Goal: Information Seeking & Learning: Learn about a topic

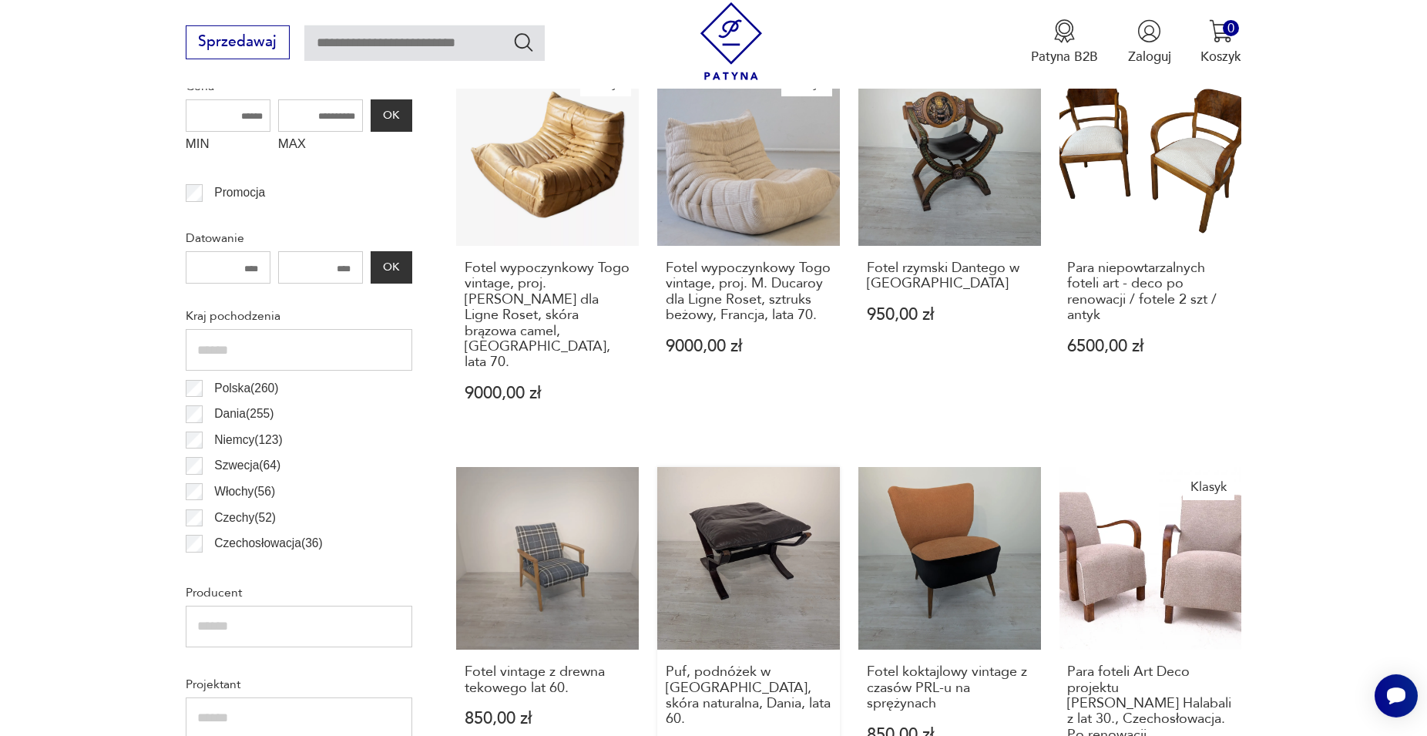
scroll to position [749, 0]
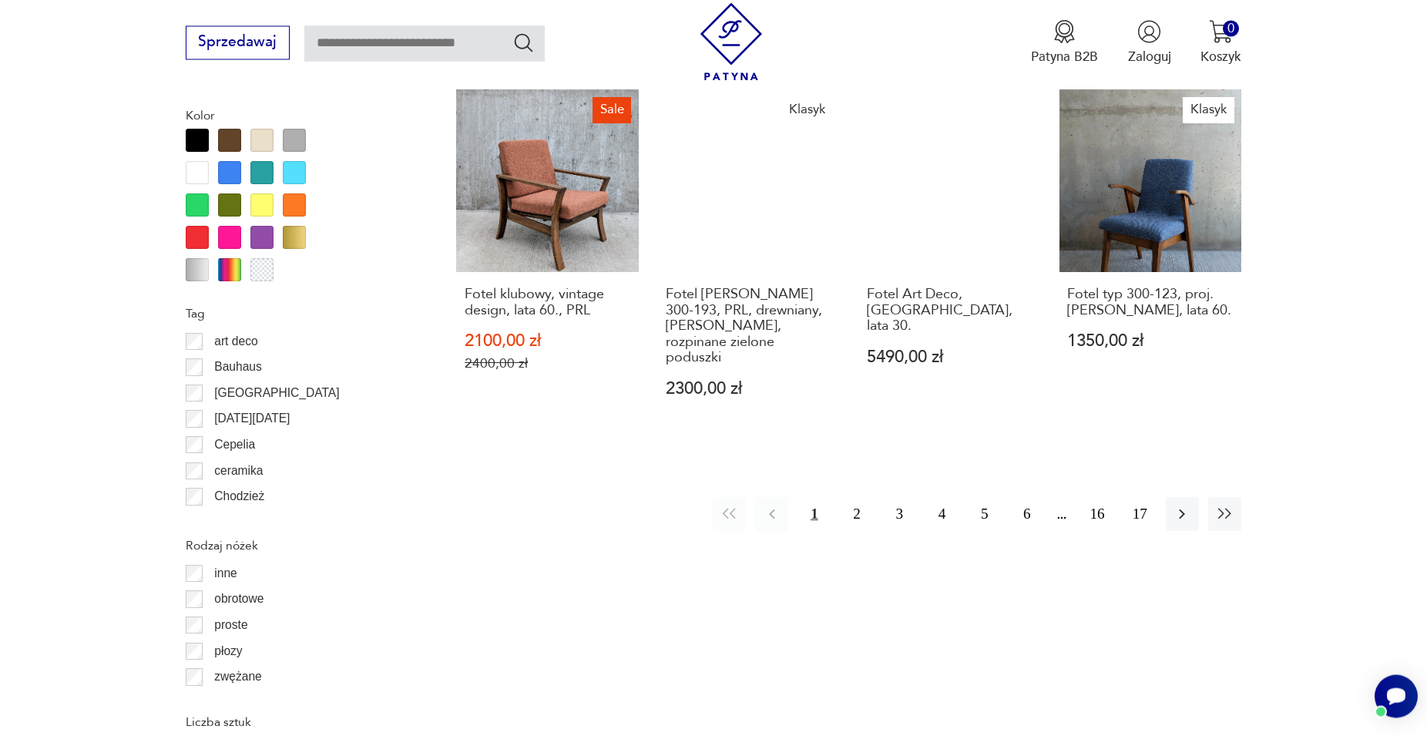
scroll to position [1771, 0]
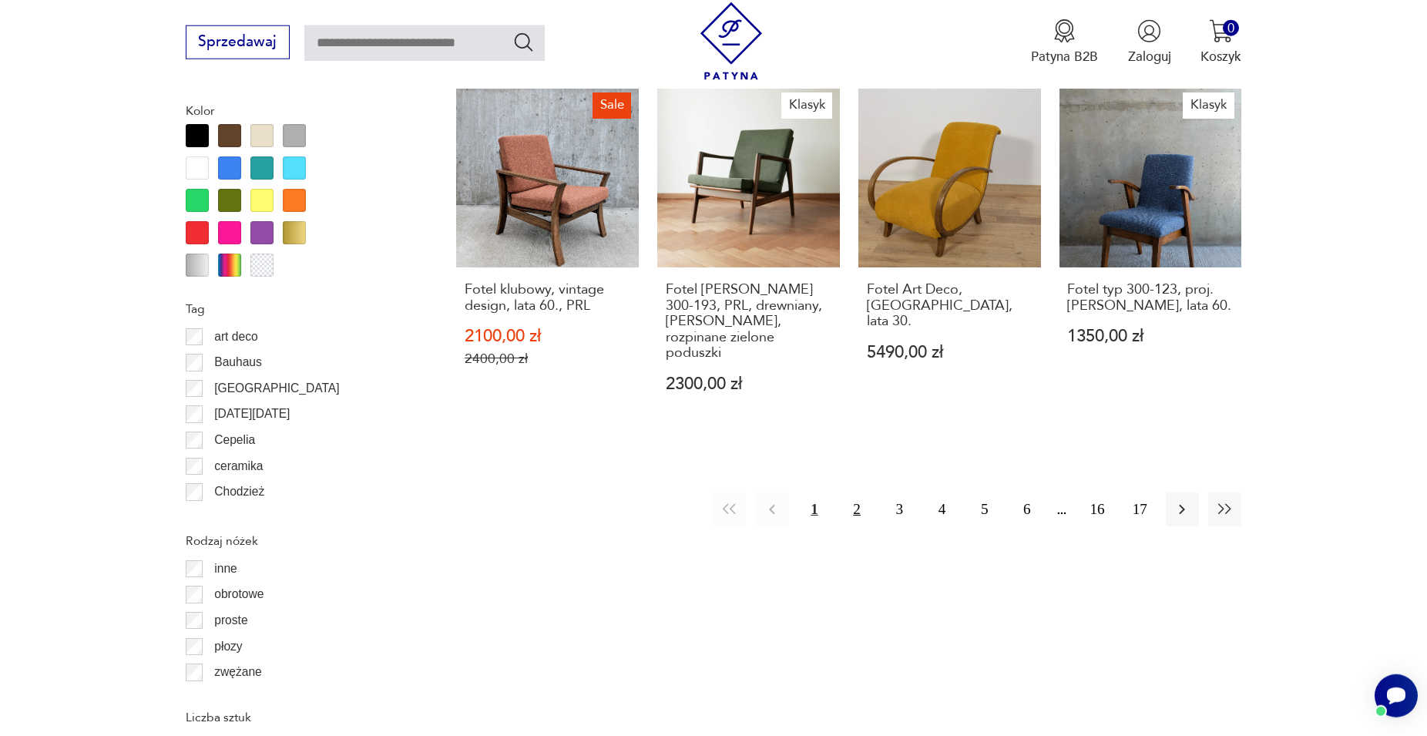
click at [857, 492] on button "2" at bounding box center [857, 508] width 33 height 33
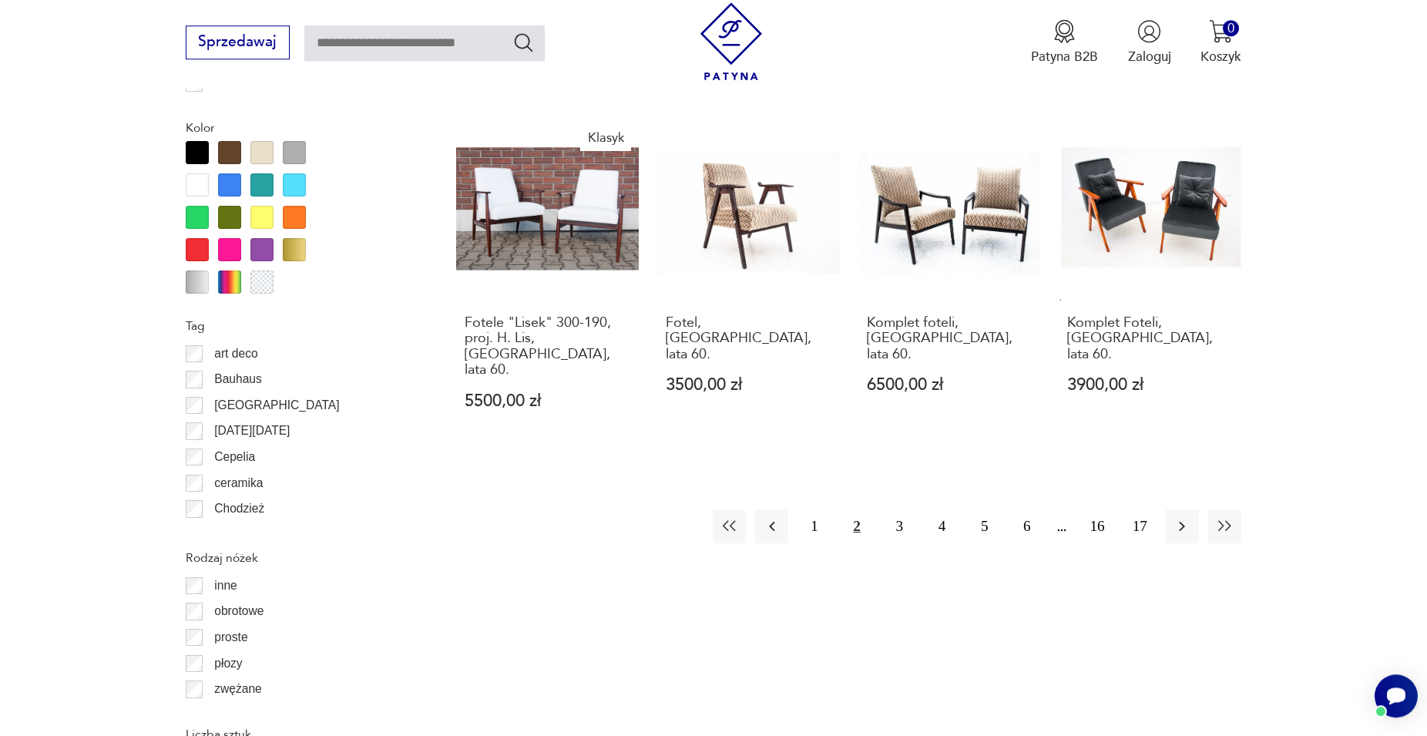
scroll to position [1771, 0]
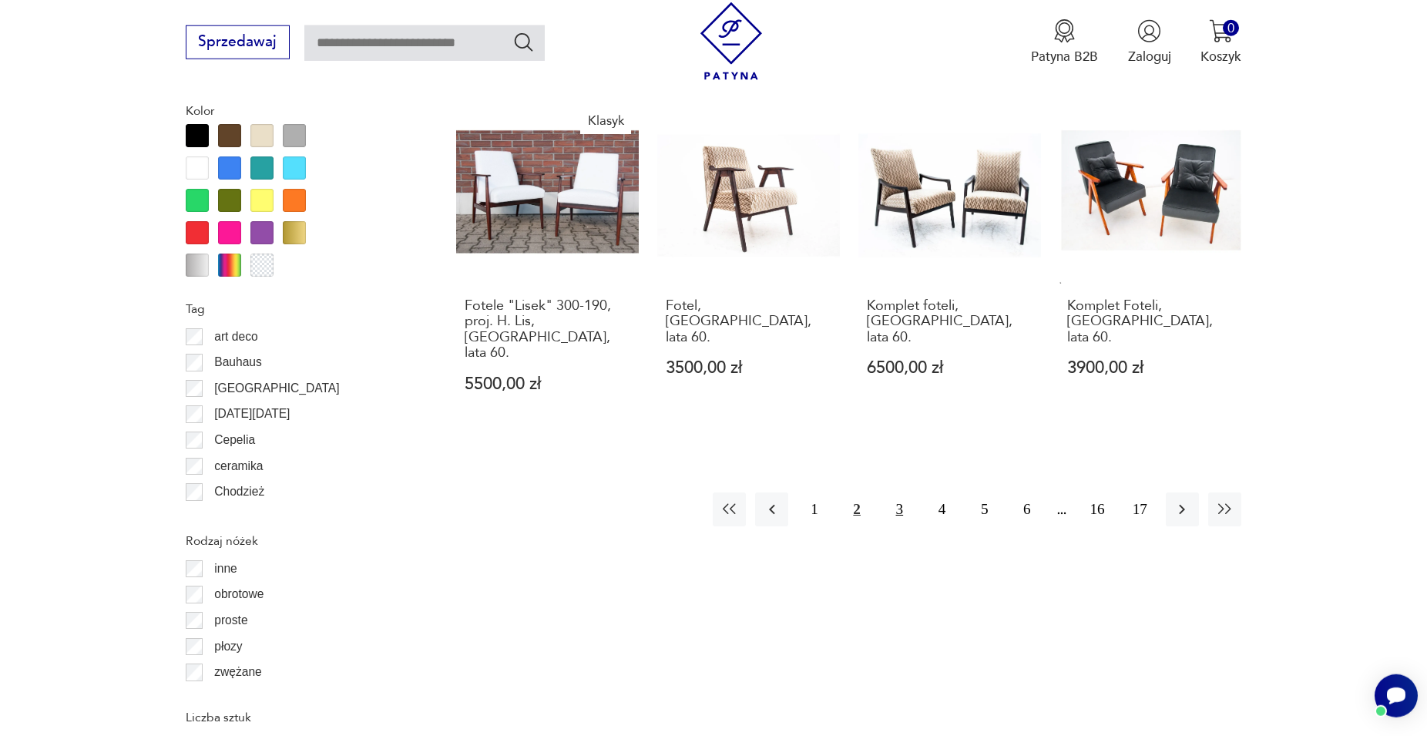
click at [895, 492] on button "3" at bounding box center [899, 508] width 33 height 33
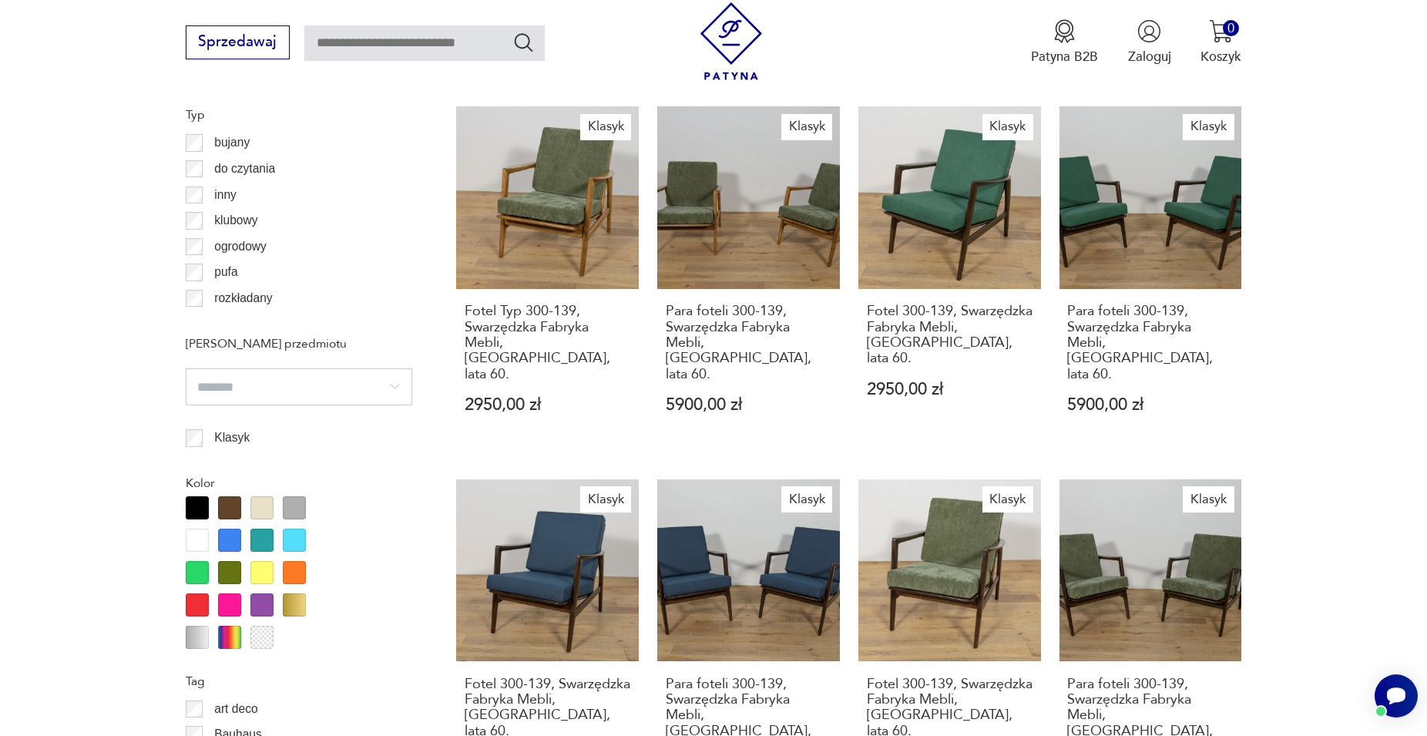
scroll to position [1535, 0]
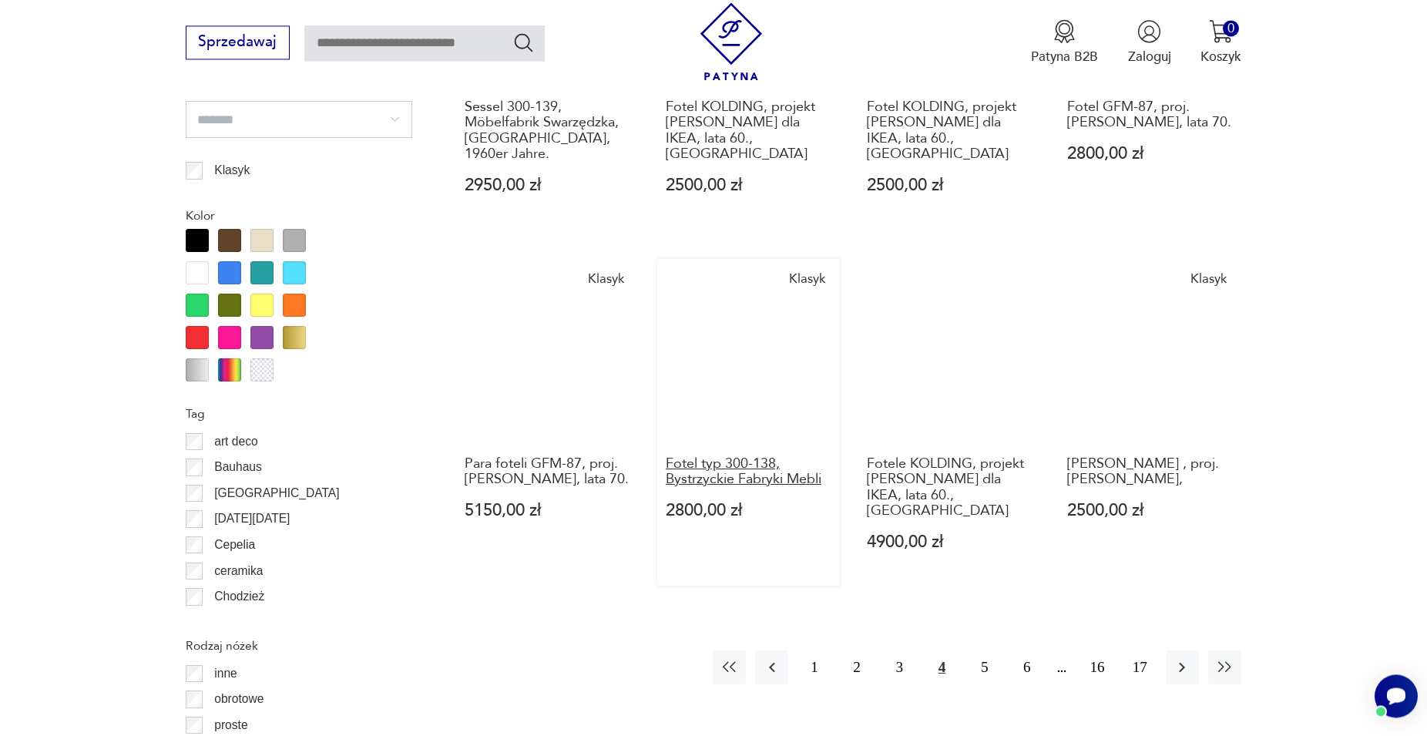
scroll to position [1692, 0]
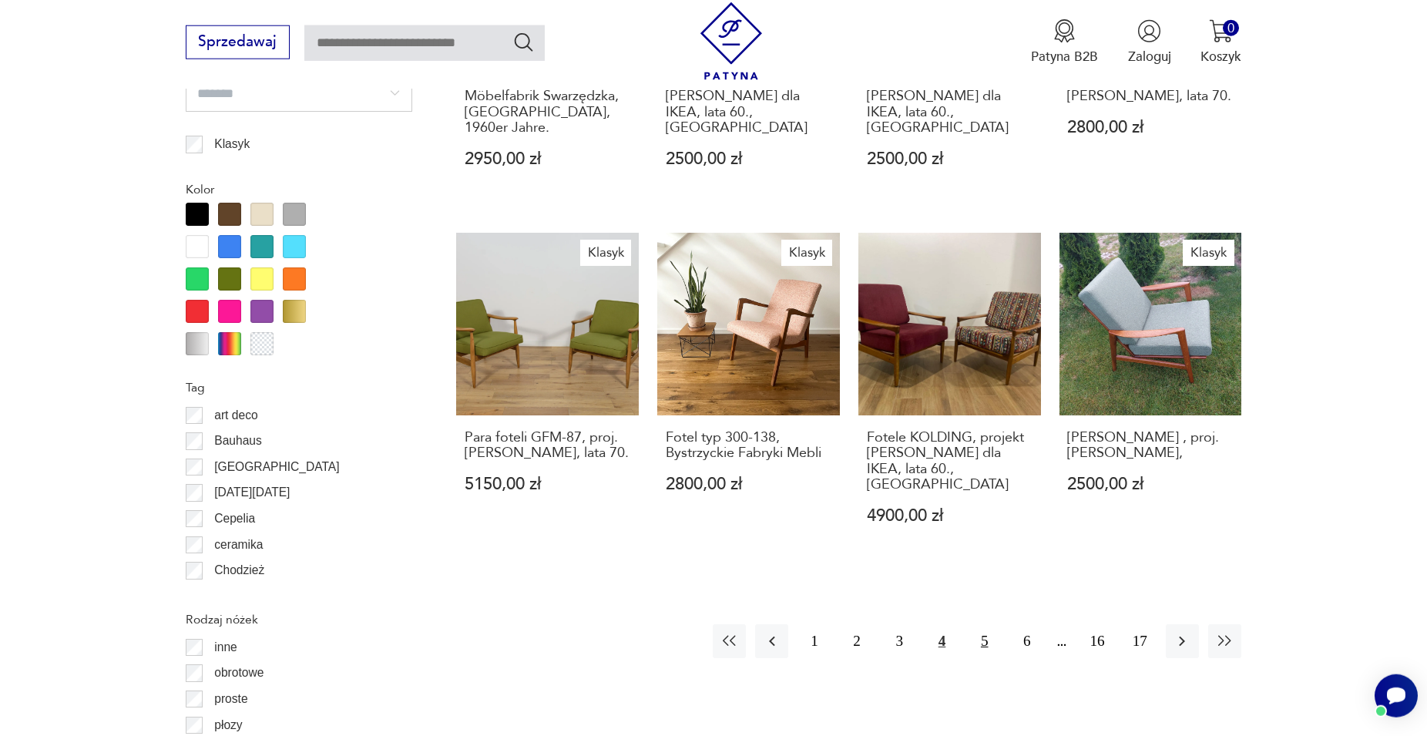
click at [979, 624] on button "5" at bounding box center [984, 640] width 33 height 33
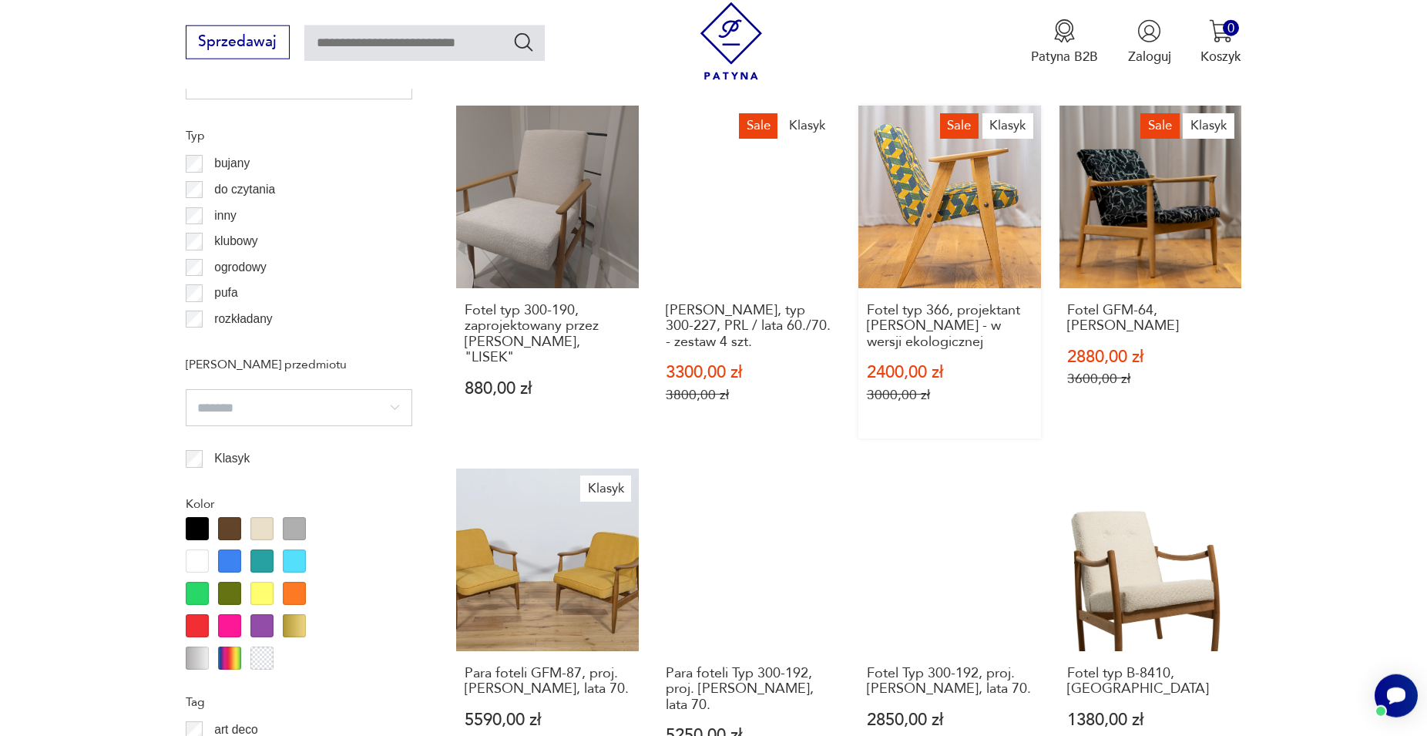
scroll to position [1692, 0]
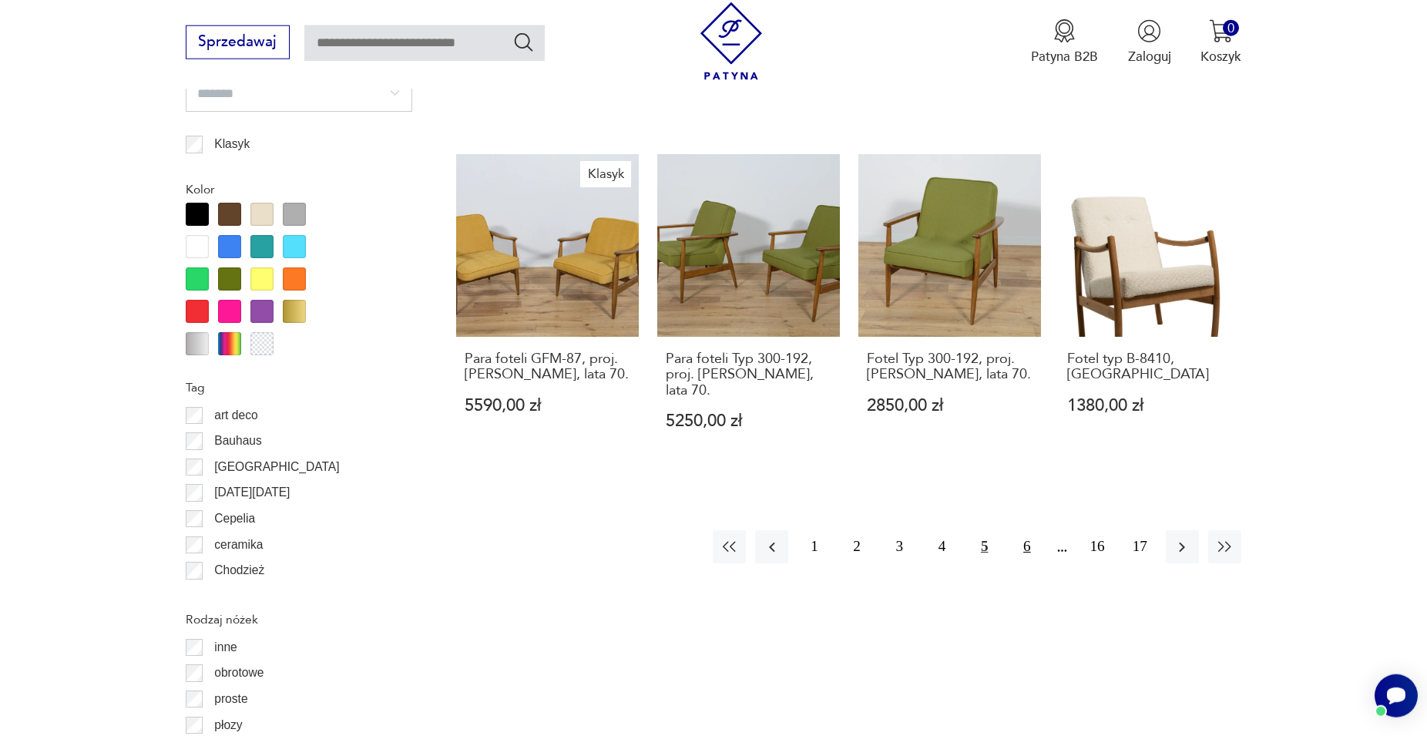
click at [1026, 530] on button "6" at bounding box center [1026, 546] width 33 height 33
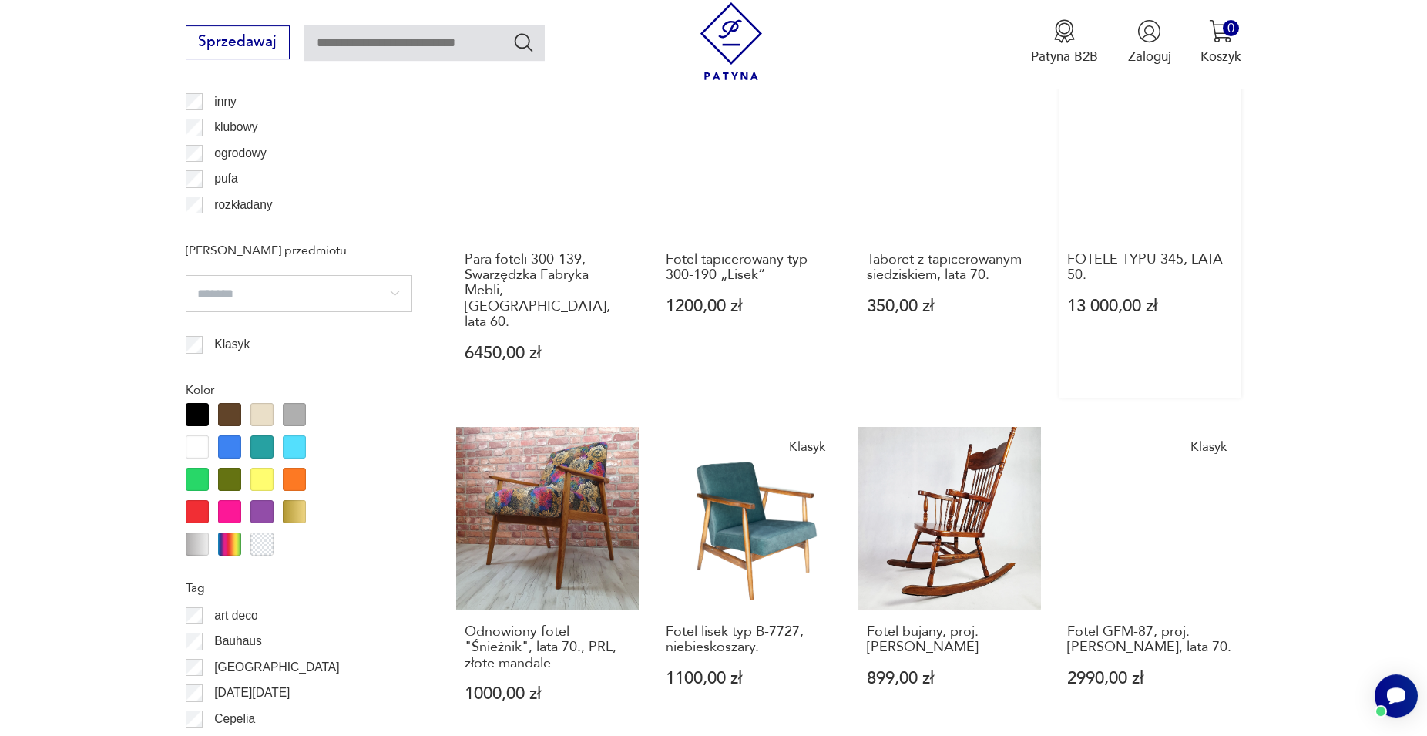
scroll to position [1535, 0]
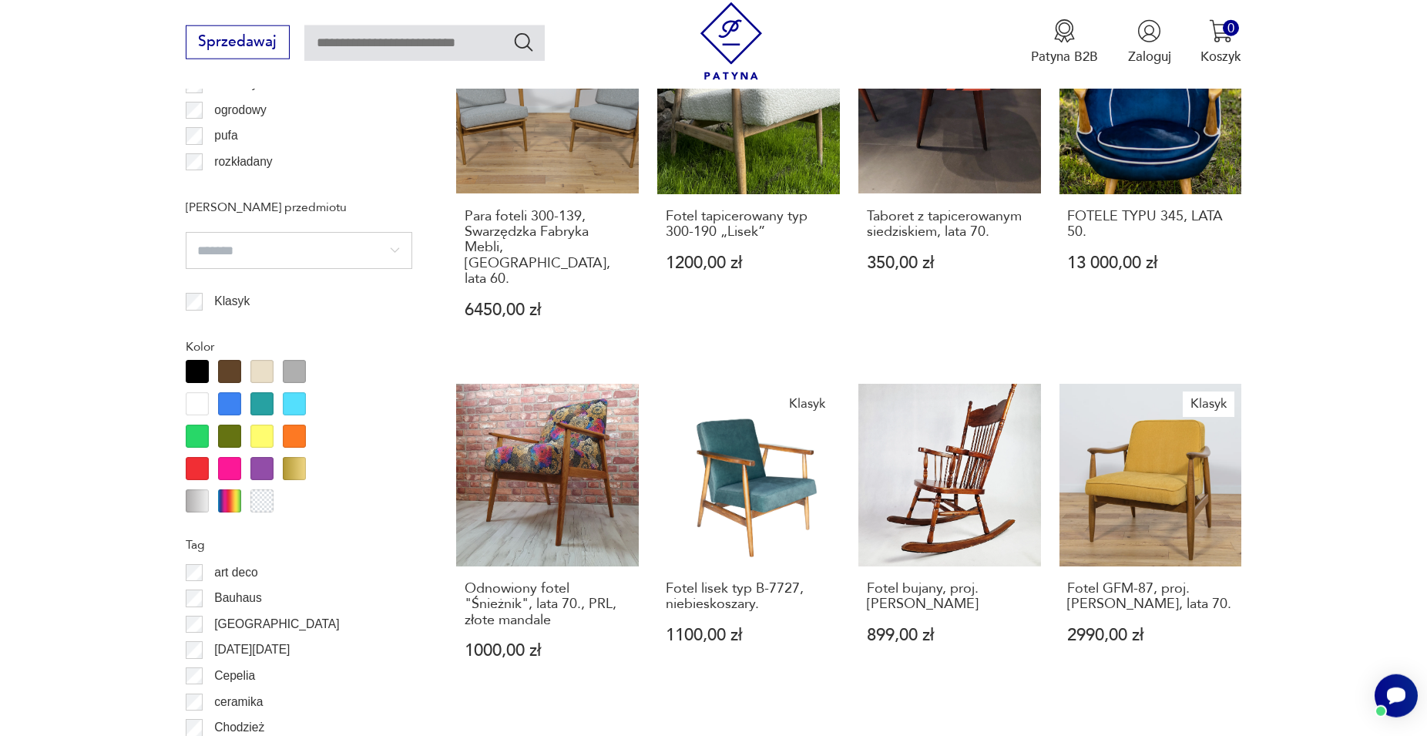
drag, startPoint x: 1023, startPoint y: 683, endPoint x: 1018, endPoint y: 668, distance: 15.6
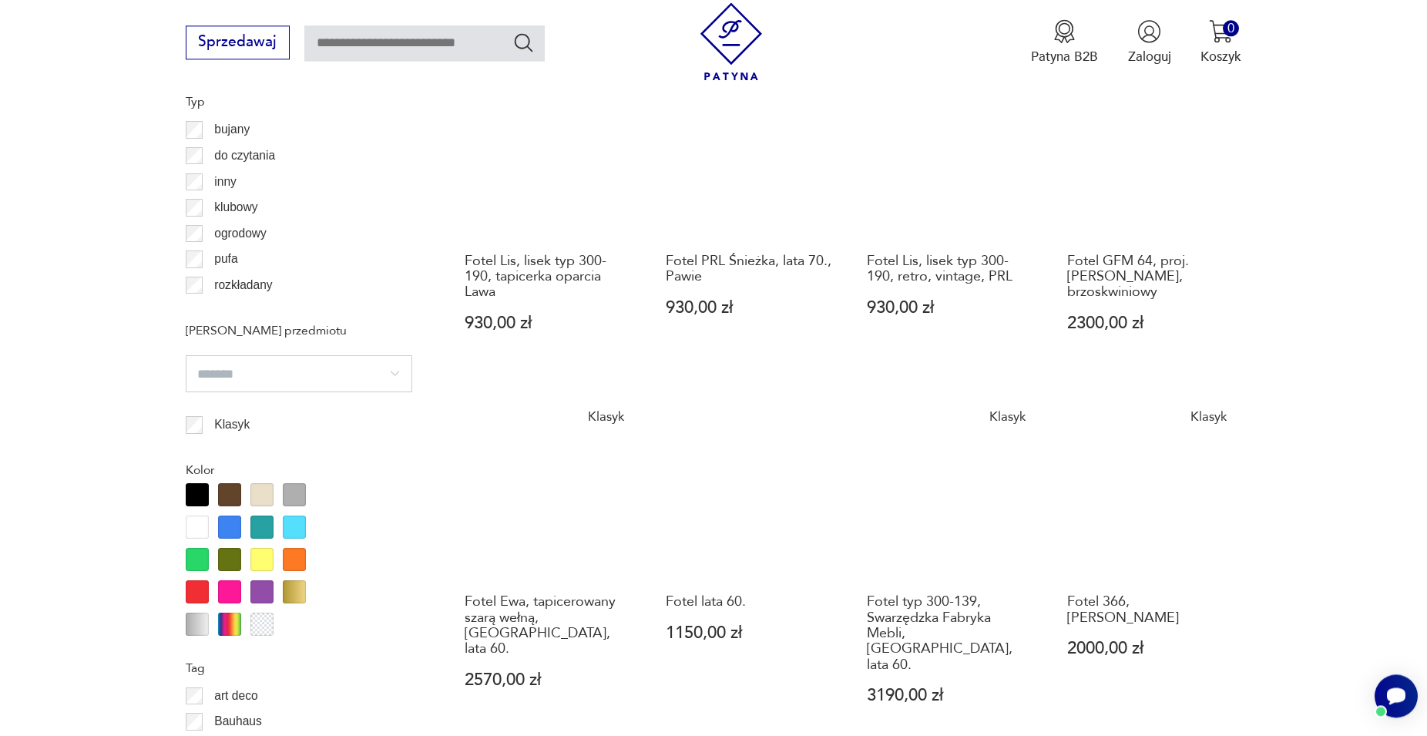
scroll to position [1613, 0]
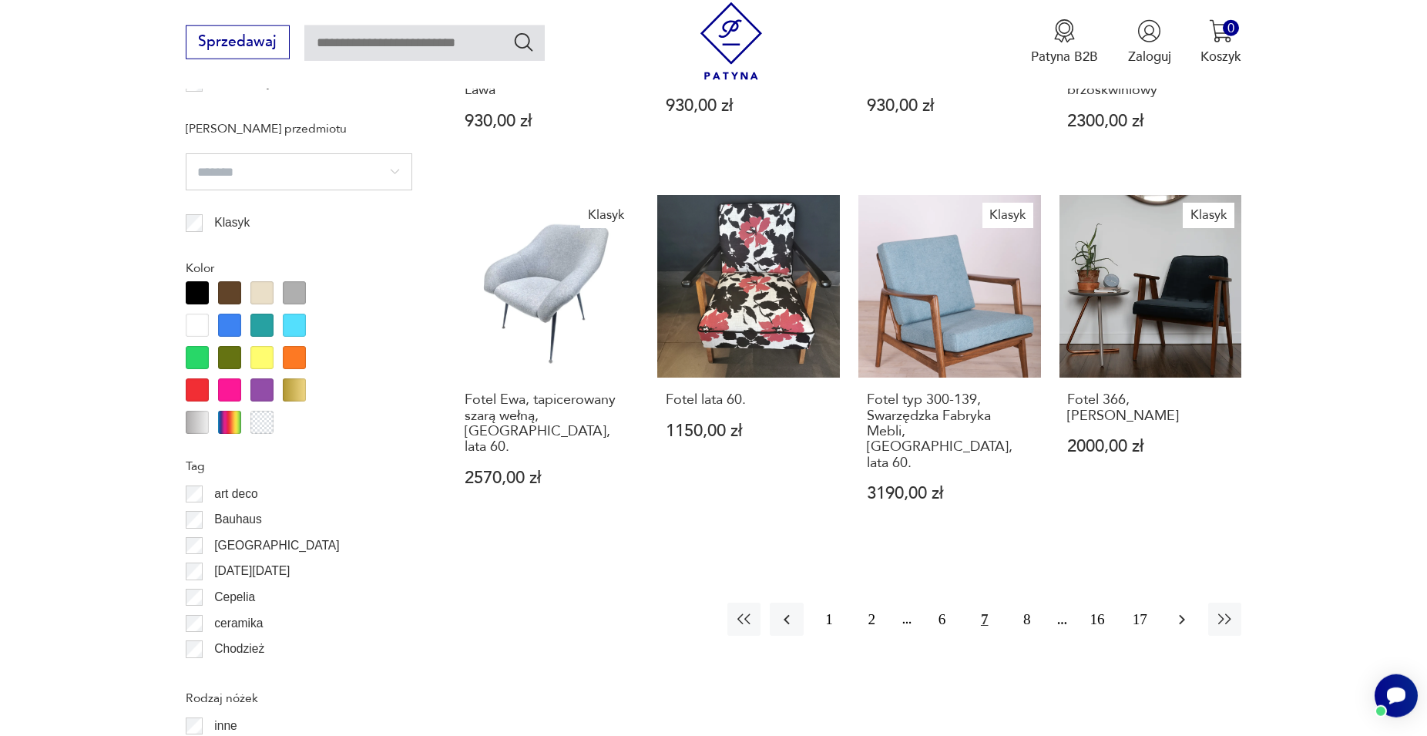
click at [1178, 610] on icon "button" at bounding box center [1182, 619] width 18 height 18
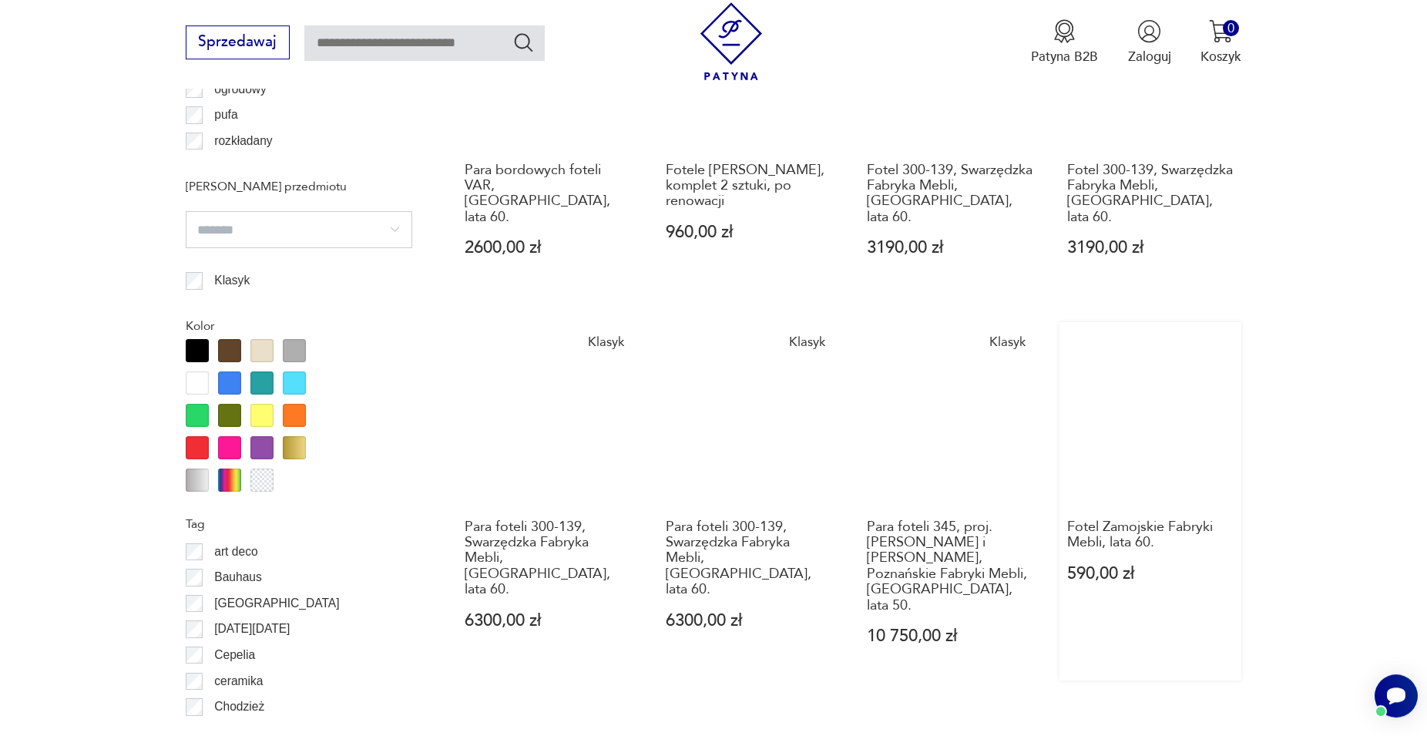
scroll to position [1613, 0]
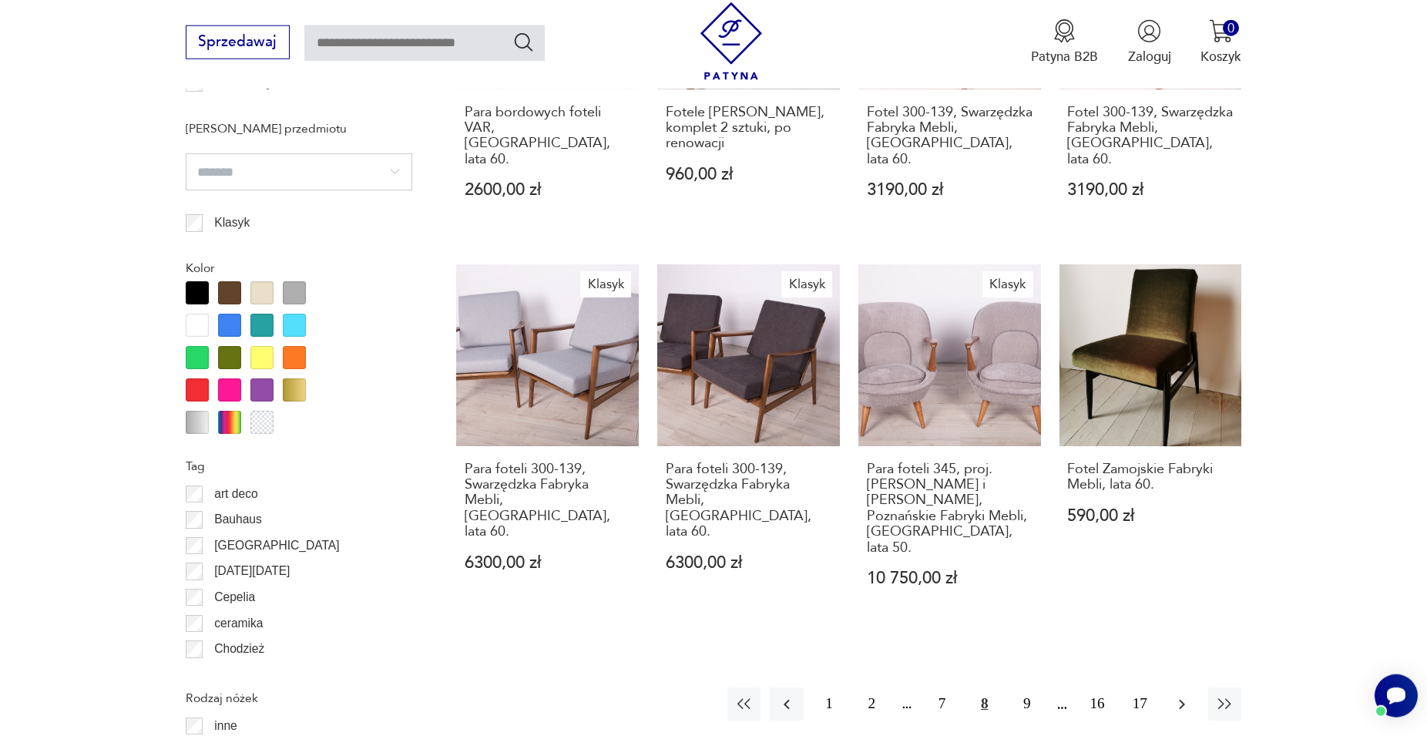
click at [1171, 687] on button "button" at bounding box center [1182, 703] width 33 height 33
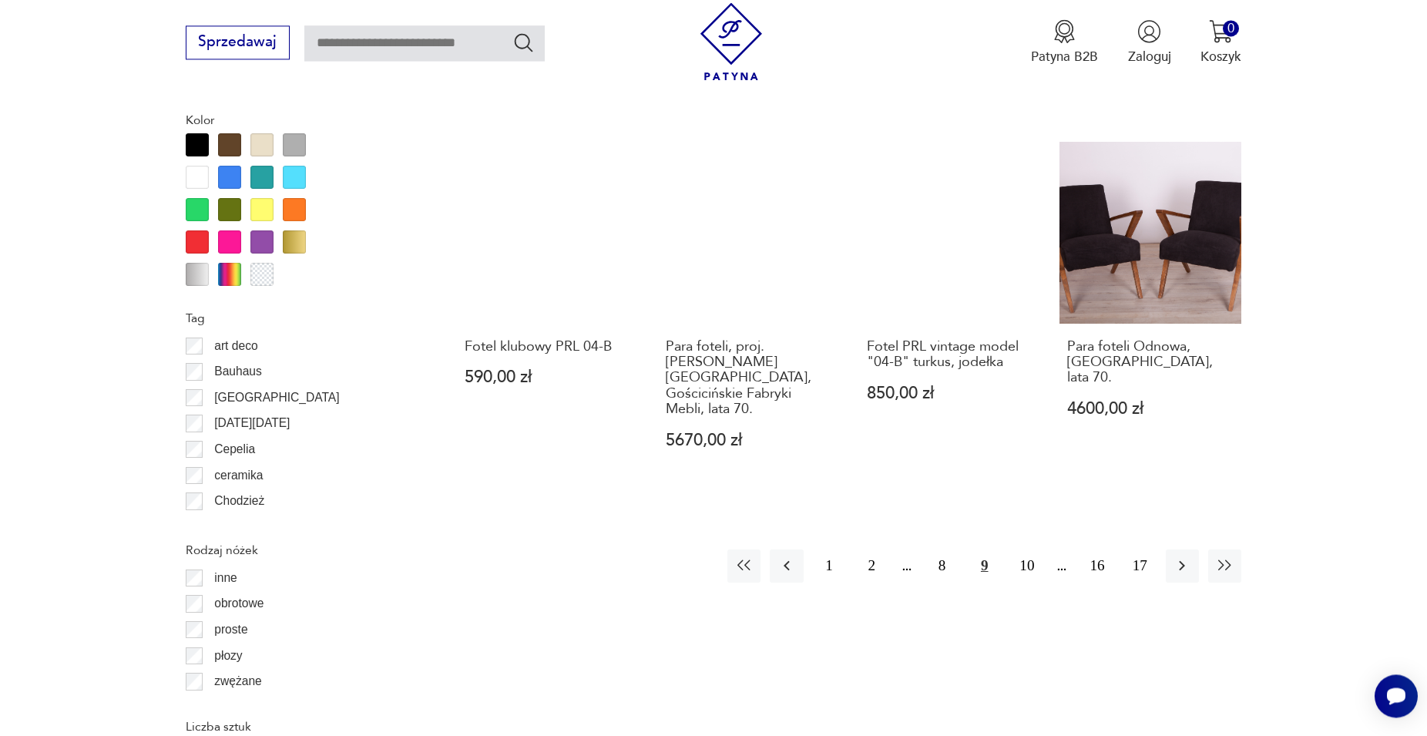
scroll to position [1771, 0]
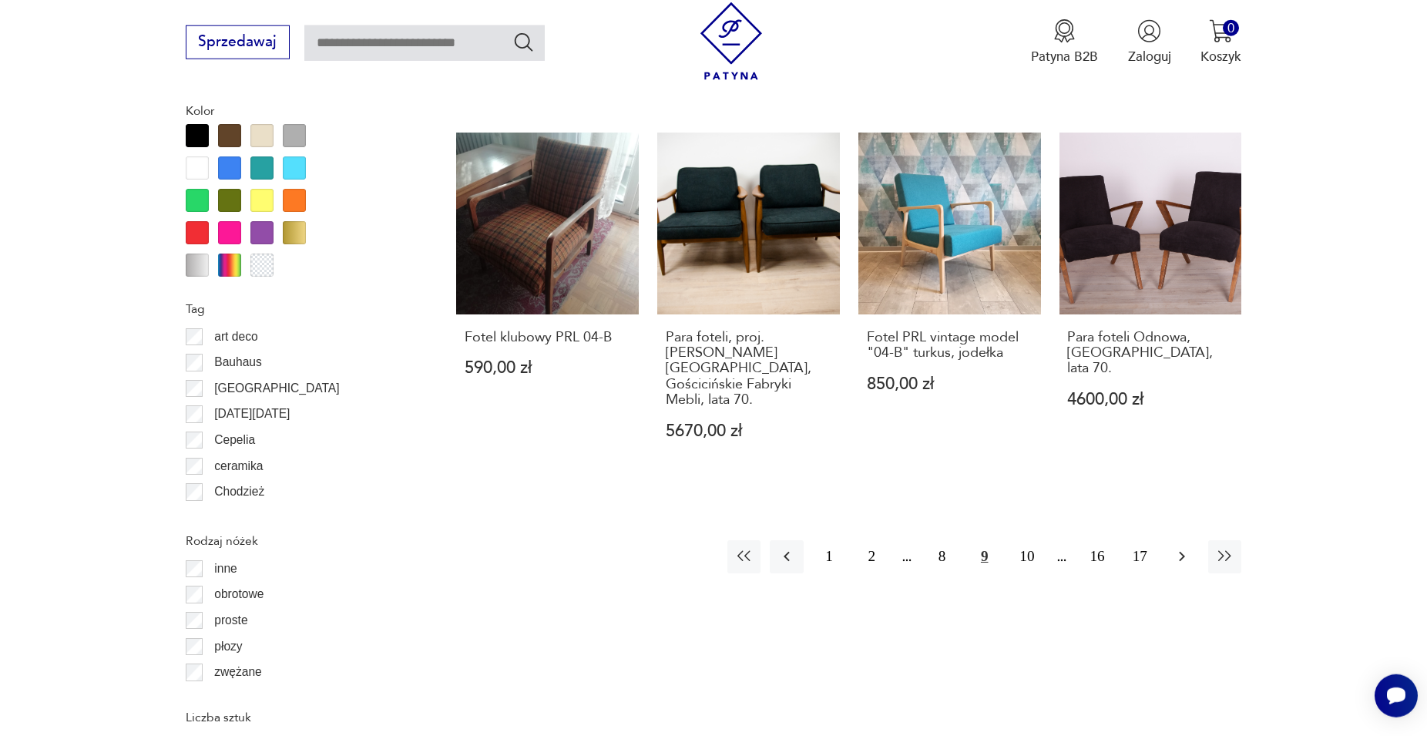
click at [1185, 547] on icon "button" at bounding box center [1182, 556] width 18 height 18
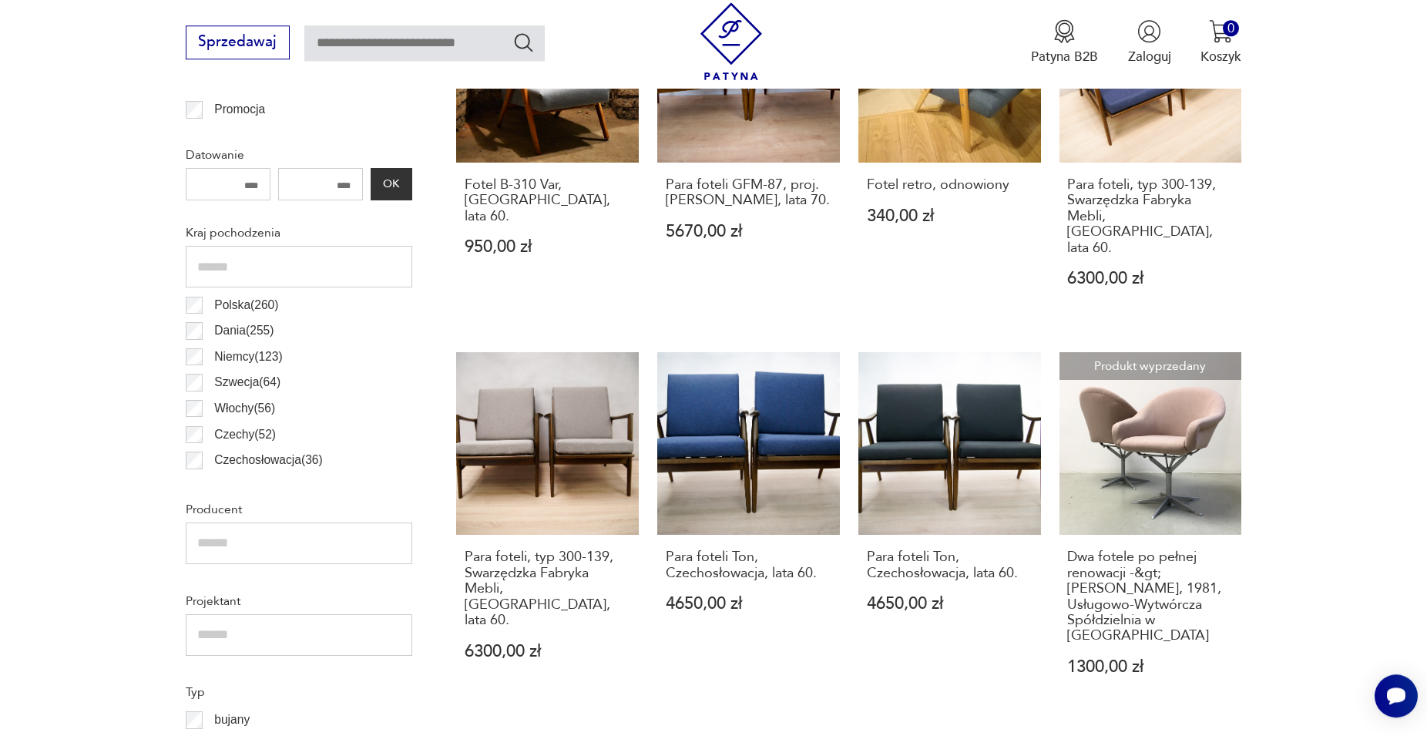
scroll to position [906, 0]
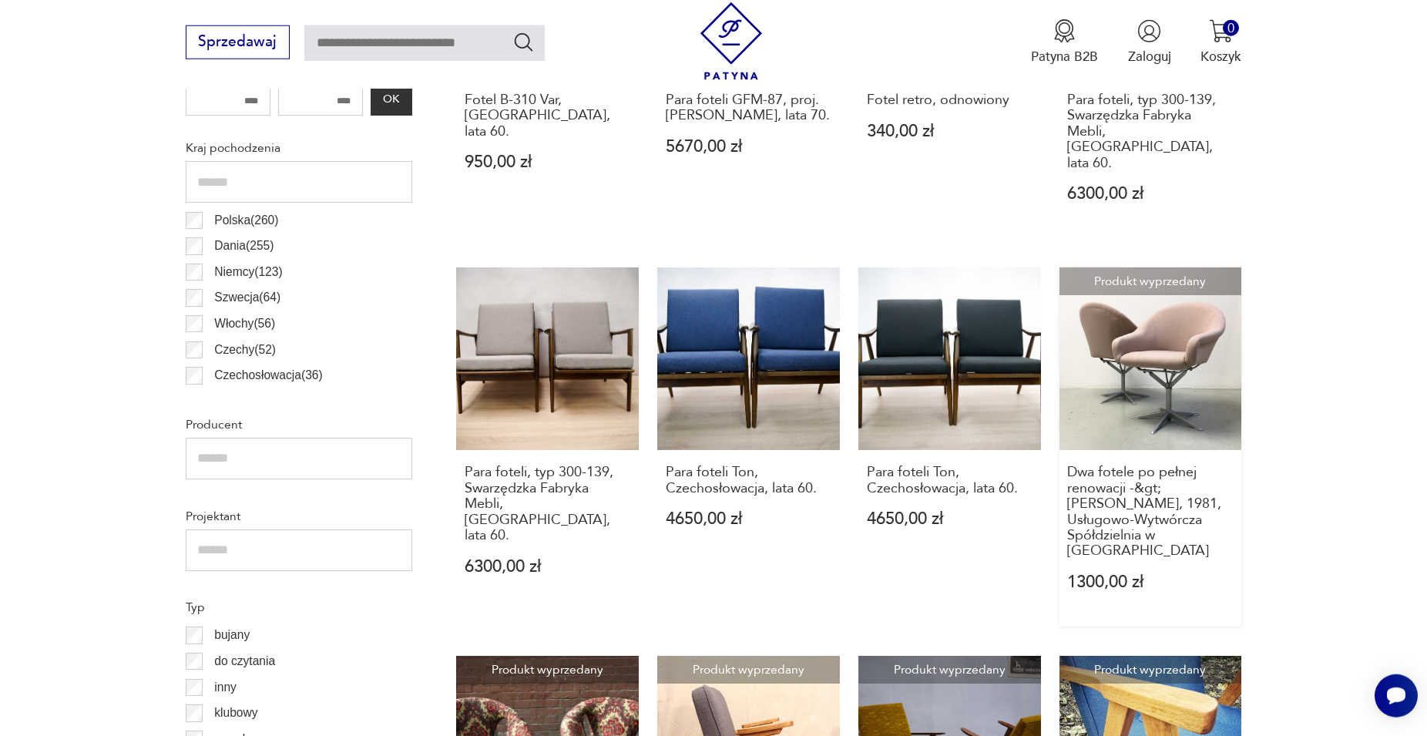
click at [1204, 335] on link "Produkt wyprzedany Dwa fotele po pełnej renowacji -&gt; [PERSON_NAME], 1981, Us…" at bounding box center [1150, 446] width 183 height 358
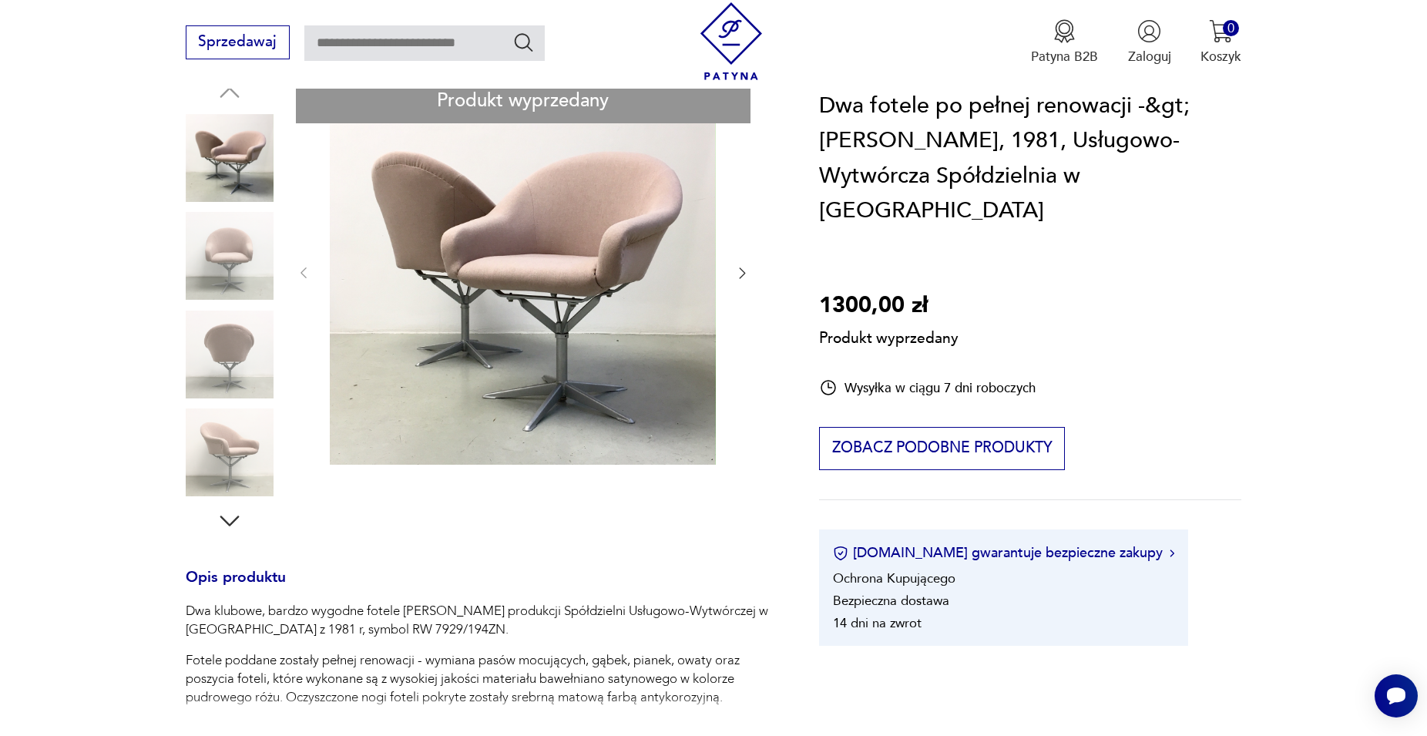
click at [208, 251] on div "Produkt wyprzedany Opis produktu Dwa klubowe, bardzo wygodne fotele [PERSON_NAM…" at bounding box center [480, 618] width 589 height 1078
click at [739, 274] on div "Produkt wyprzedany Opis produktu Dwa klubowe, bardzo wygodne fotele [PERSON_NAM…" at bounding box center [480, 618] width 589 height 1078
click at [742, 270] on div "Produkt wyprzedany Opis produktu Dwa klubowe, bardzo wygodne fotele [PERSON_NAM…" at bounding box center [480, 618] width 589 height 1078
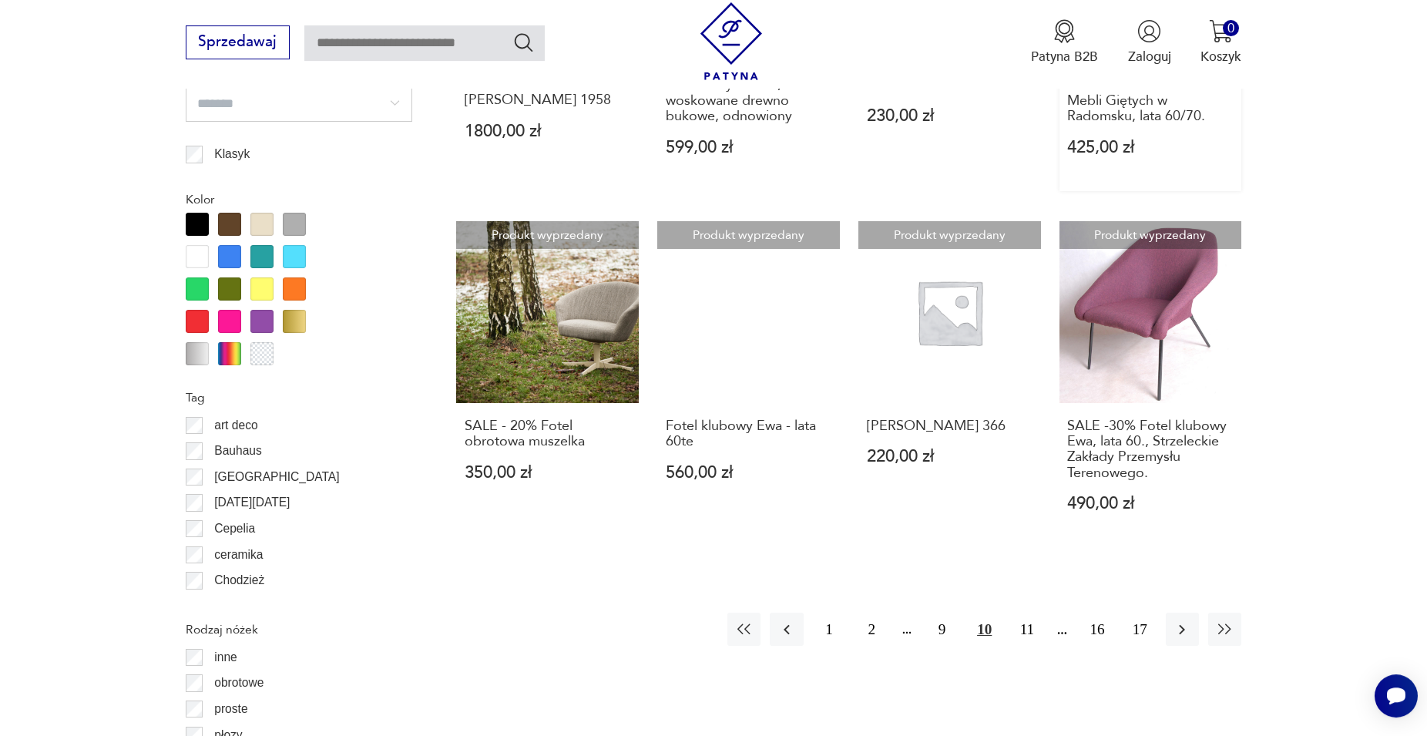
scroll to position [1717, 0]
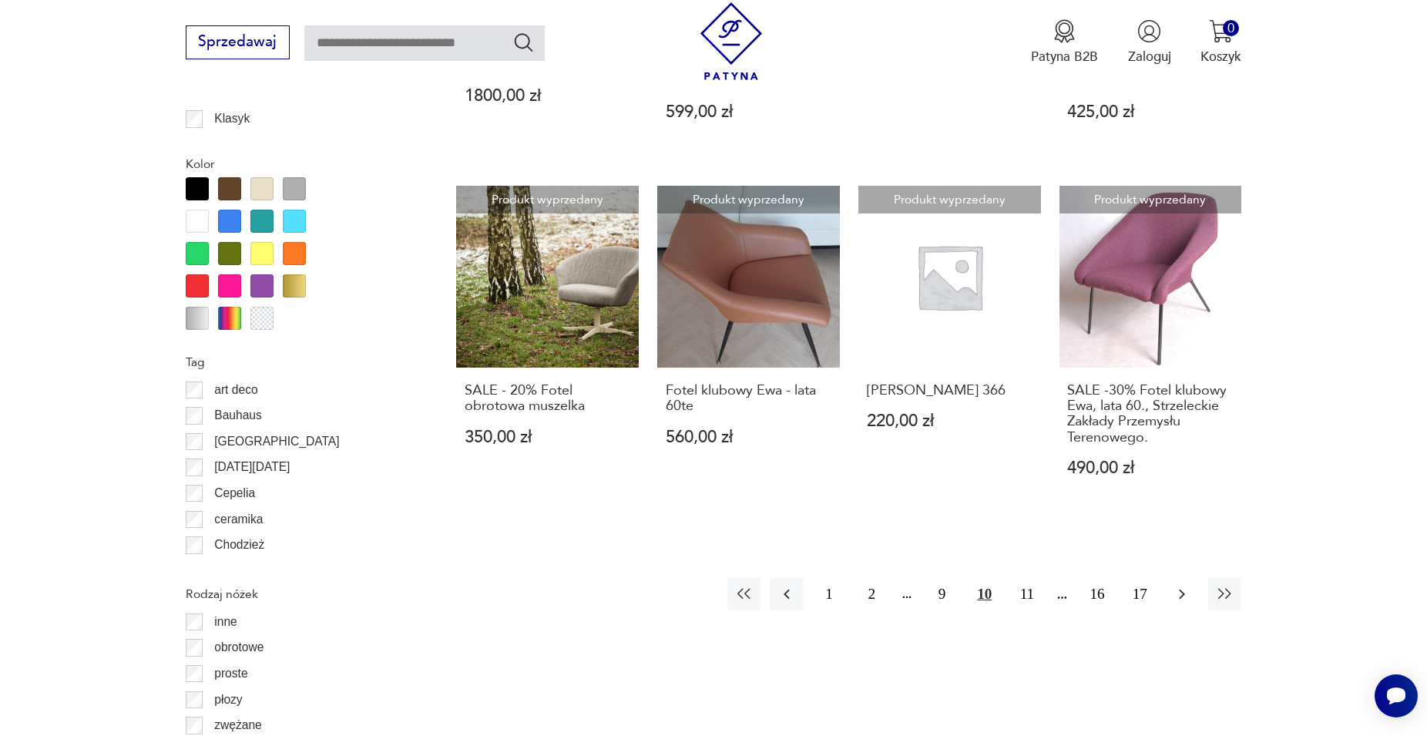
click at [1176, 585] on icon "button" at bounding box center [1182, 594] width 18 height 18
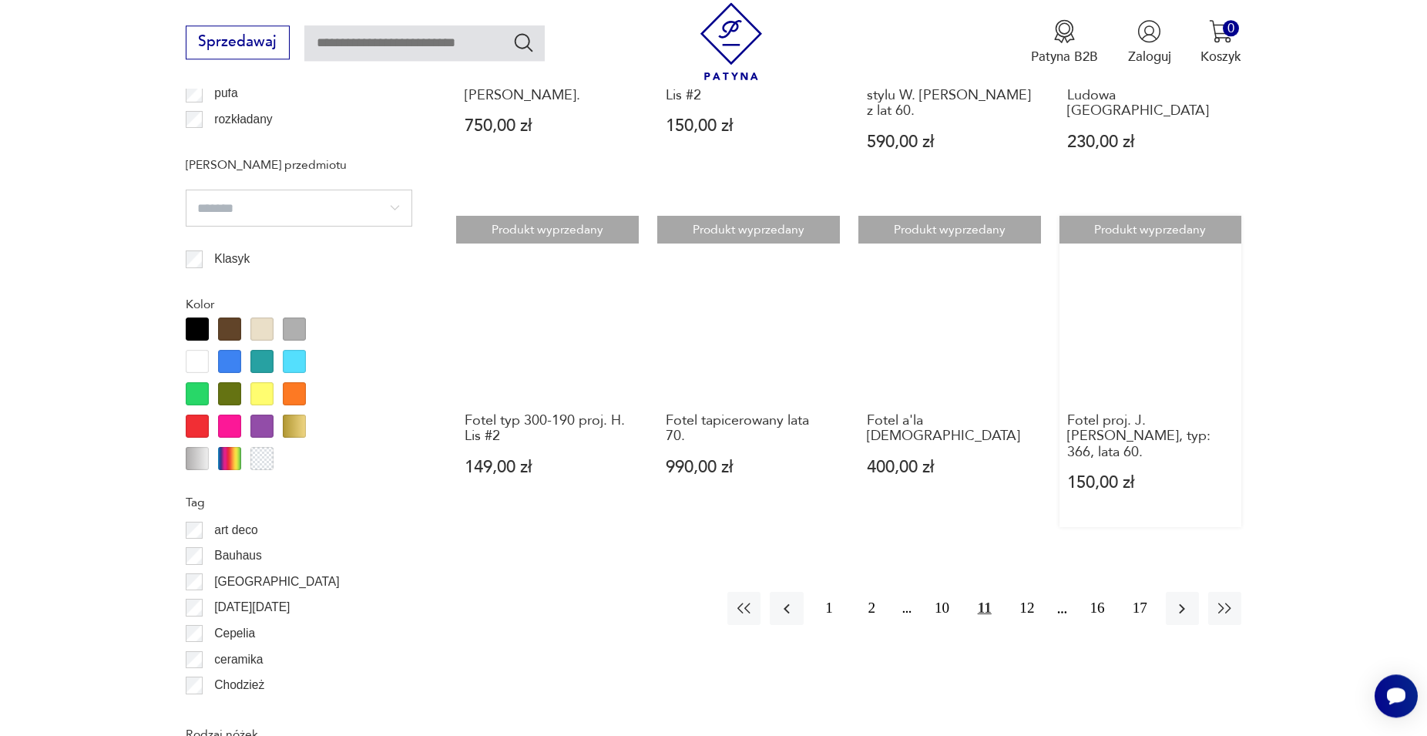
scroll to position [1613, 0]
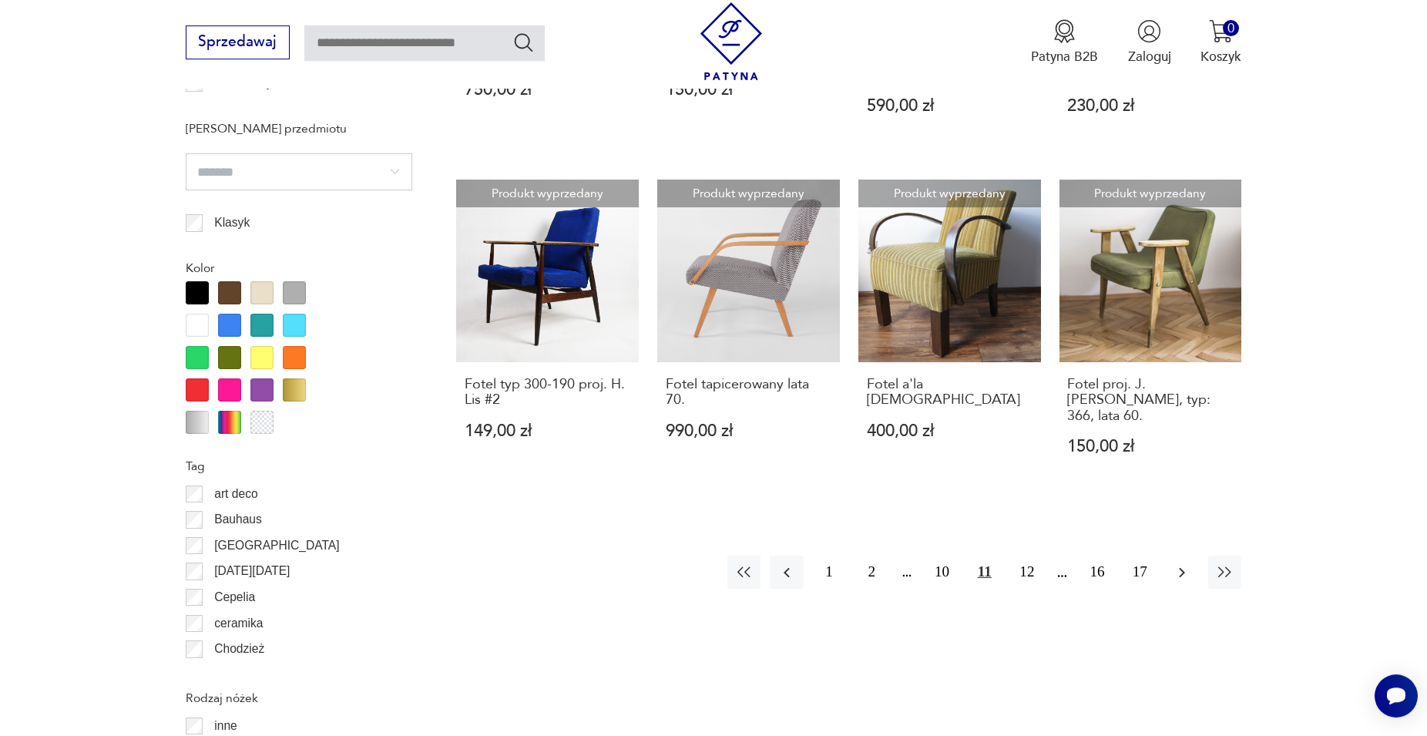
click at [1183, 563] on icon "button" at bounding box center [1182, 572] width 18 height 18
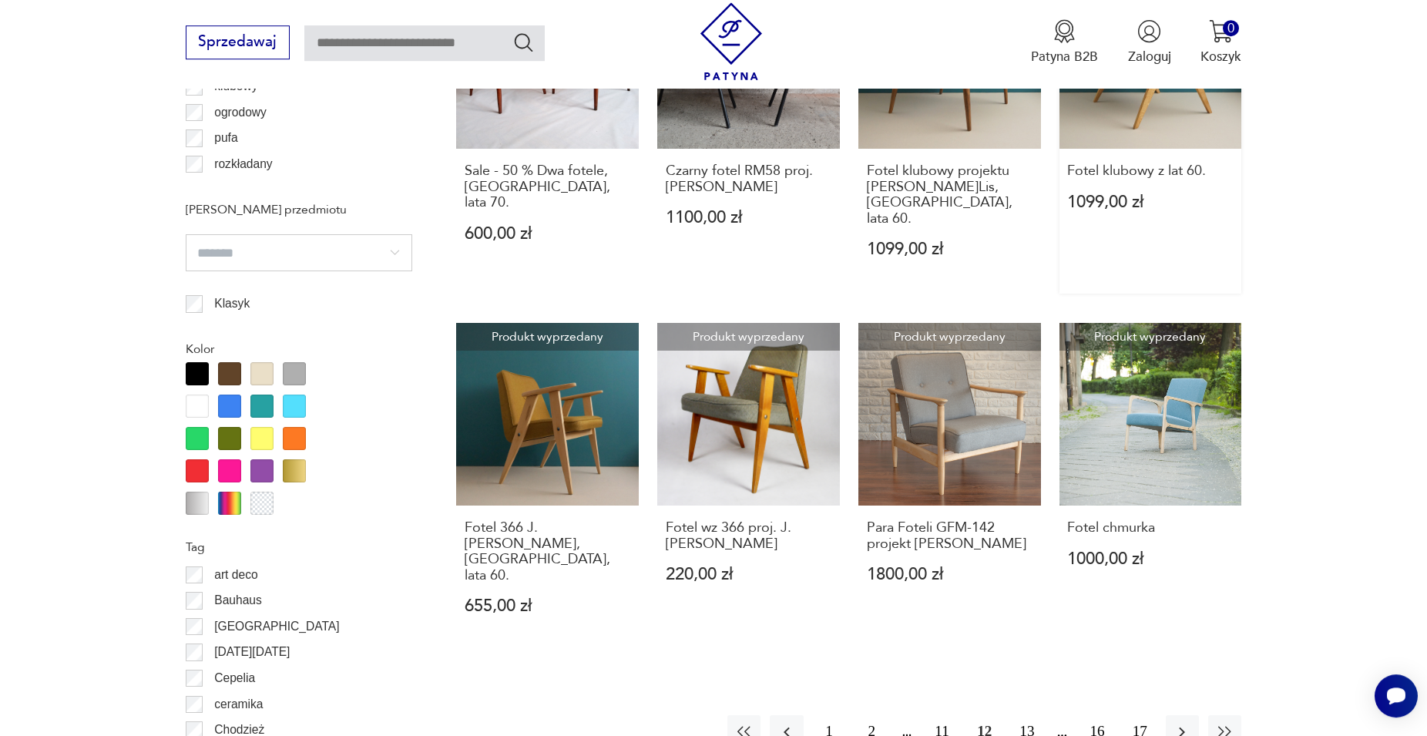
scroll to position [1535, 0]
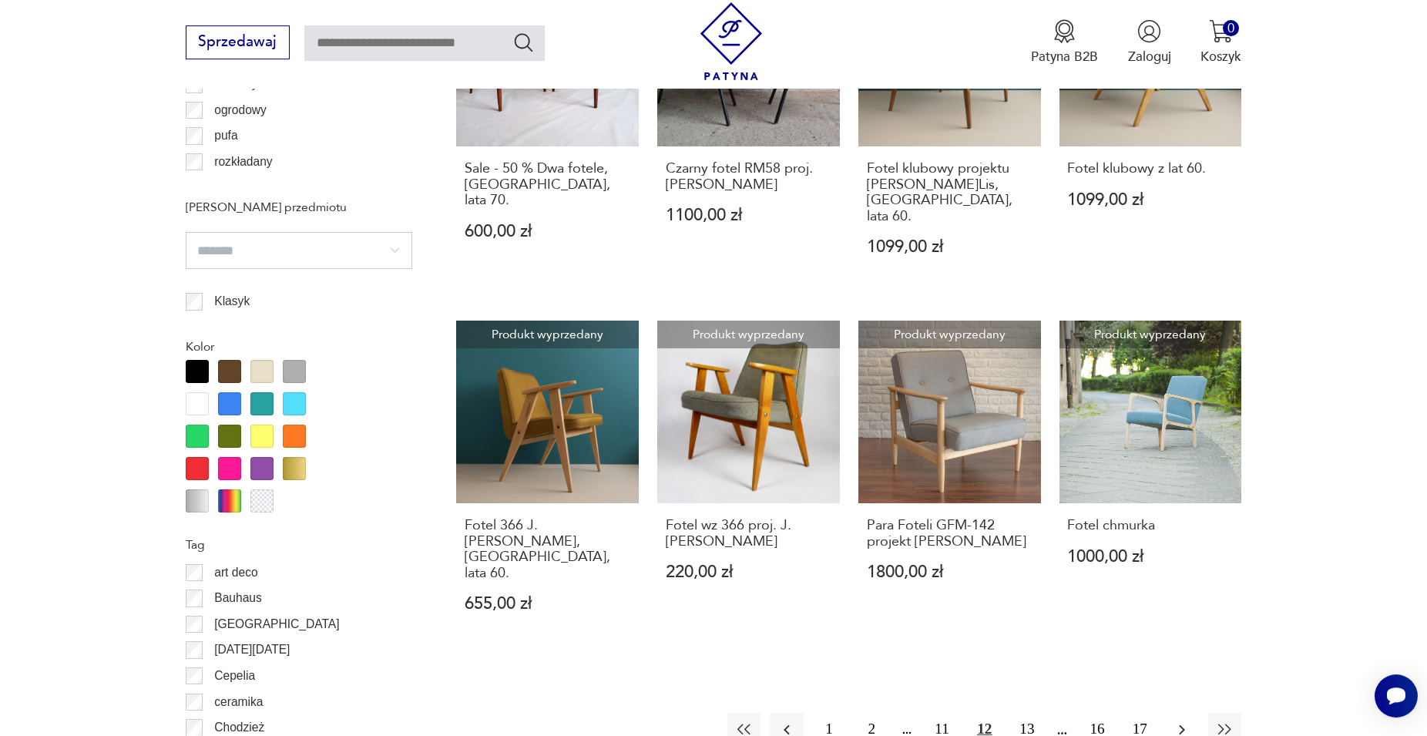
click at [1180, 720] on icon "button" at bounding box center [1182, 729] width 18 height 18
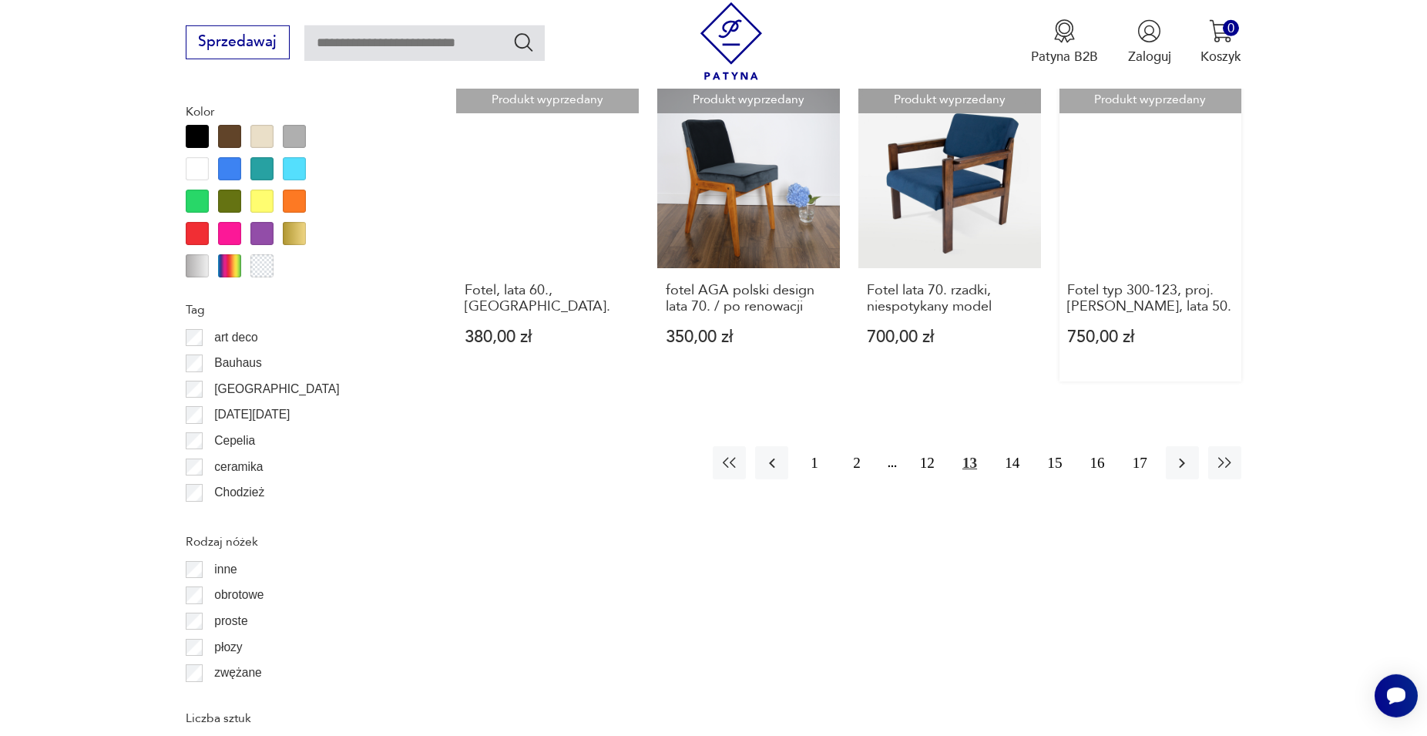
scroll to position [1771, 0]
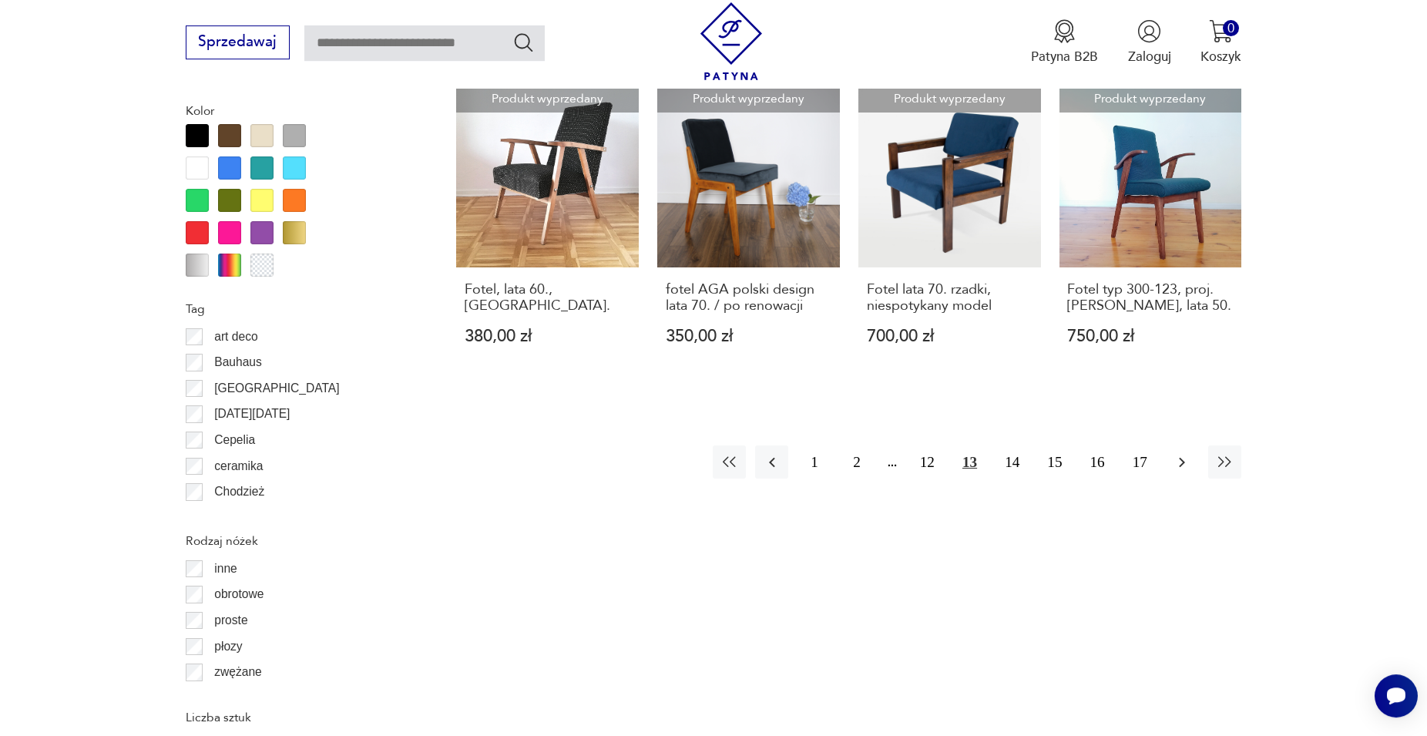
click at [1186, 453] on icon "button" at bounding box center [1182, 462] width 18 height 18
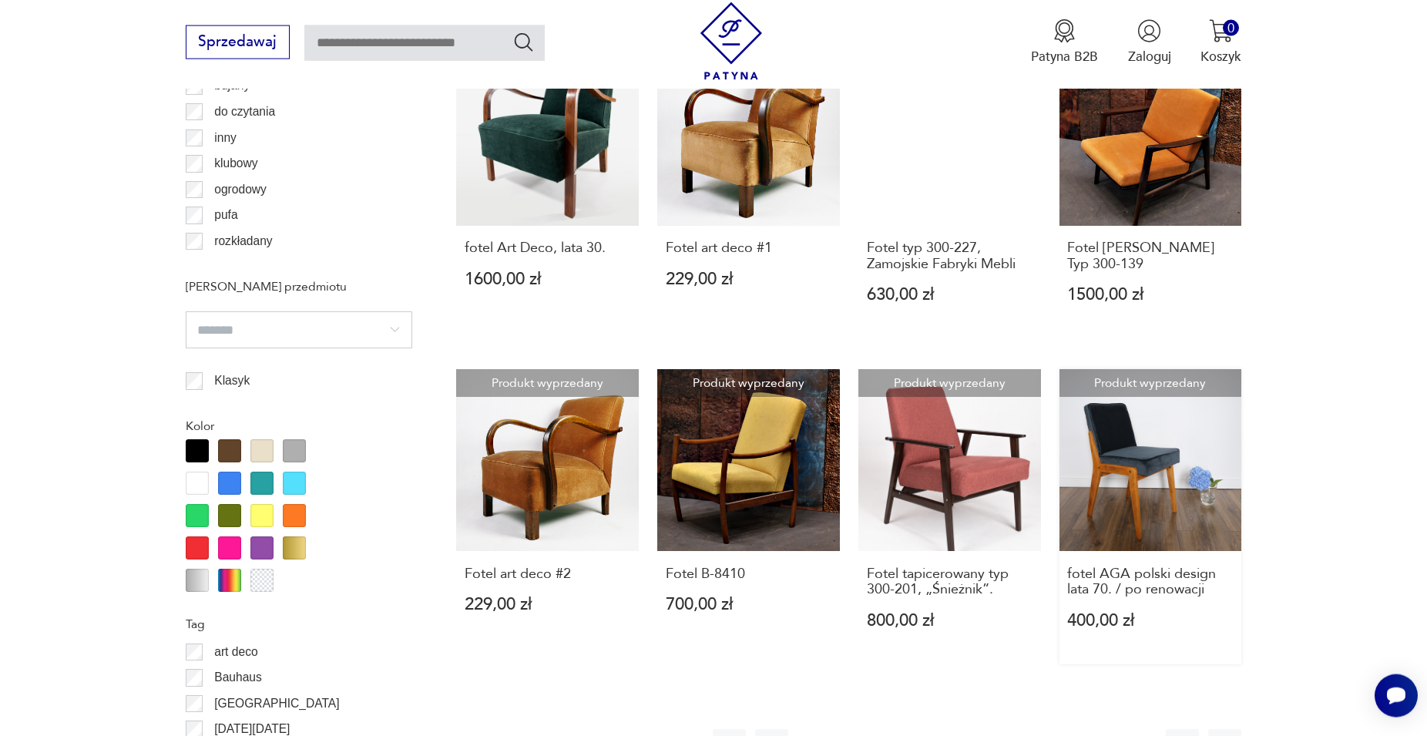
scroll to position [1456, 0]
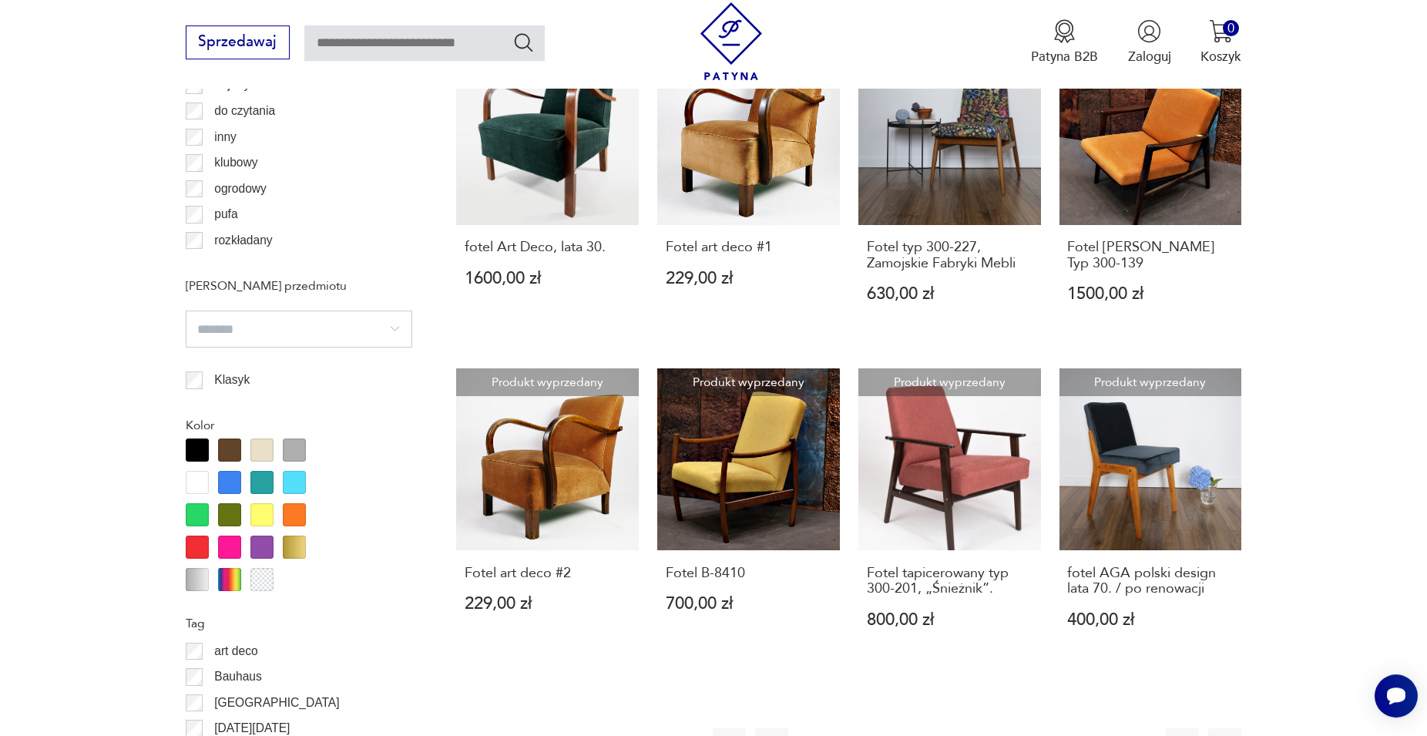
click at [1061, 728] on button "15" at bounding box center [1054, 744] width 33 height 33
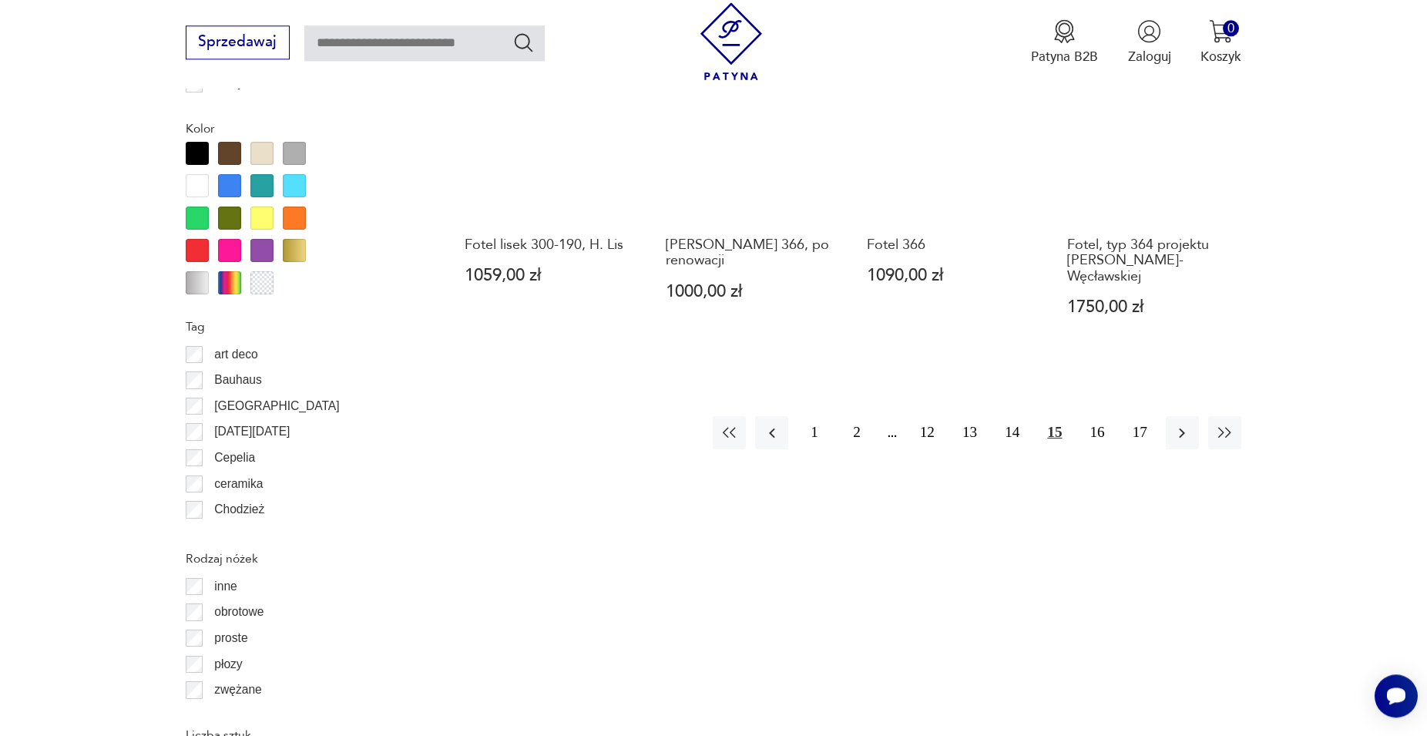
scroll to position [1771, 0]
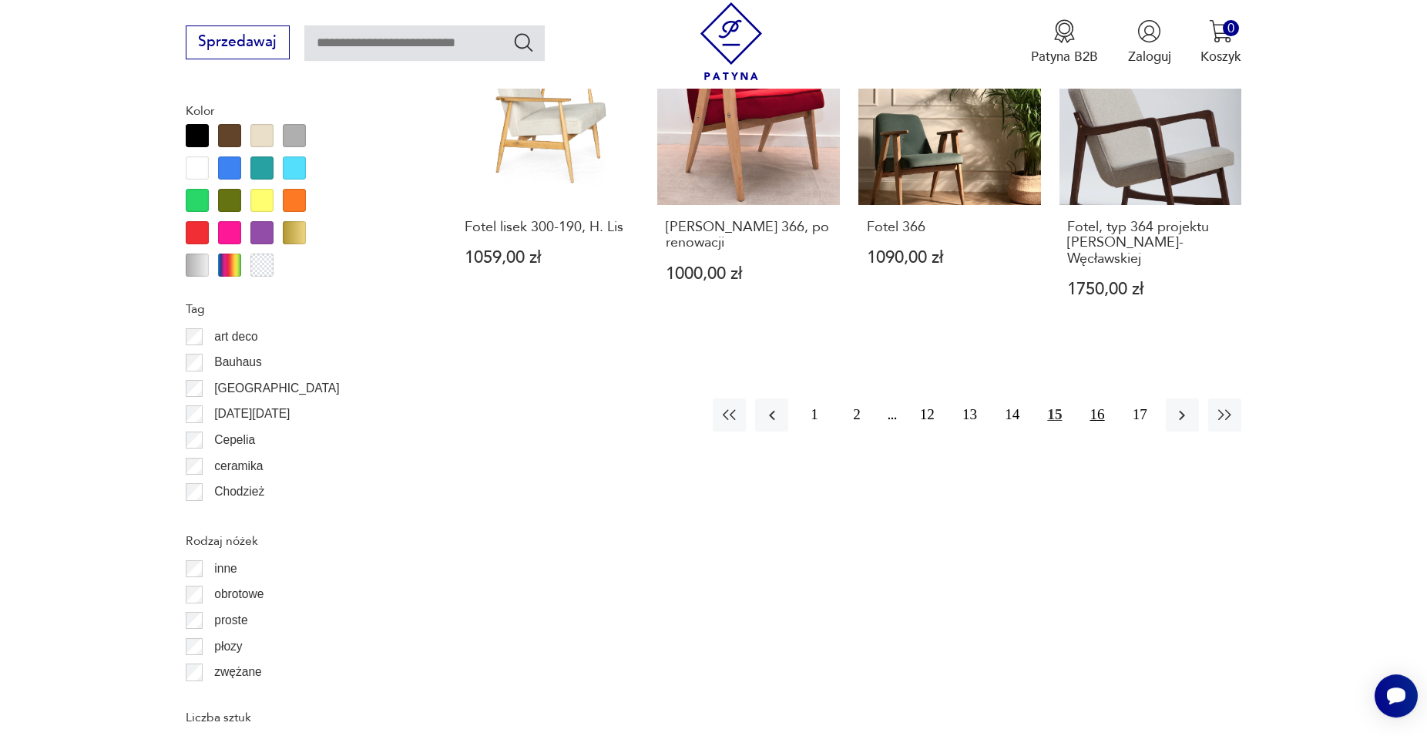
click at [1099, 402] on button "16" at bounding box center [1097, 414] width 33 height 33
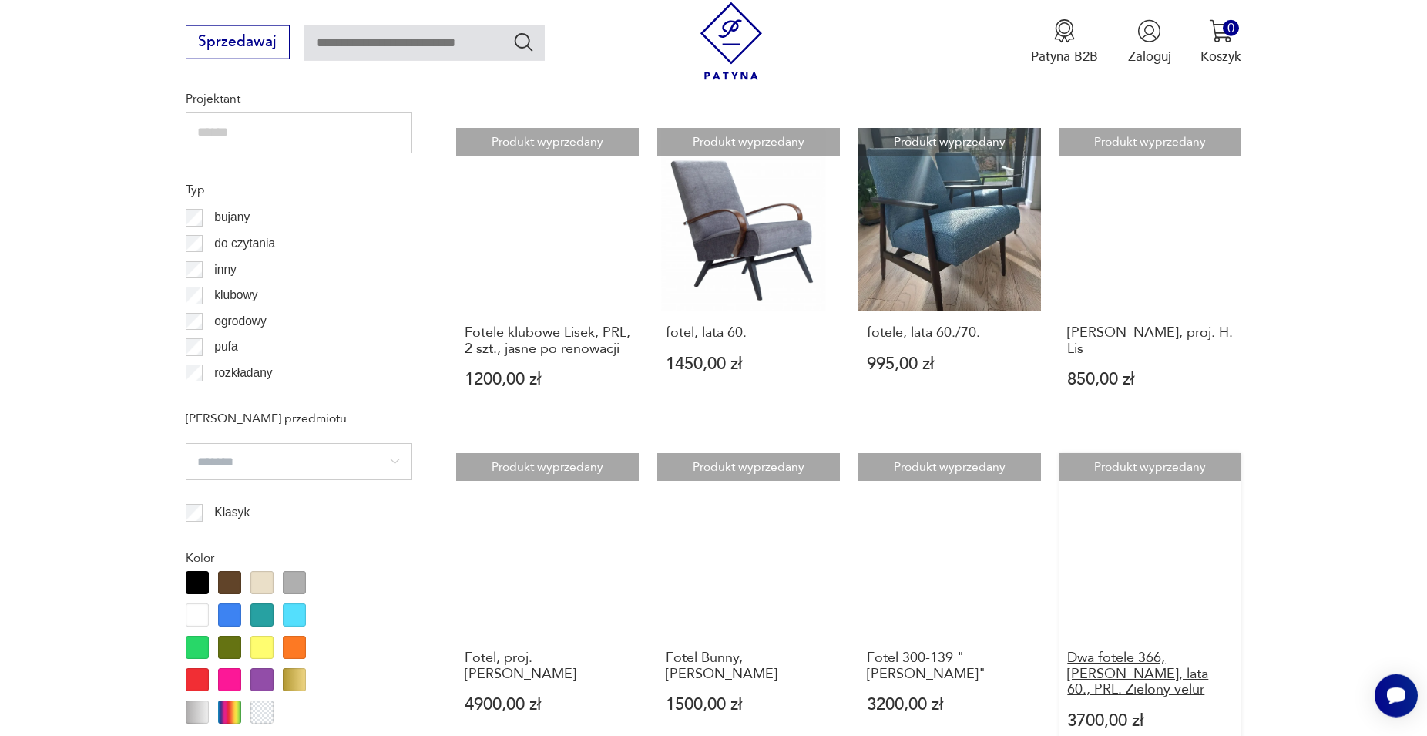
scroll to position [1613, 0]
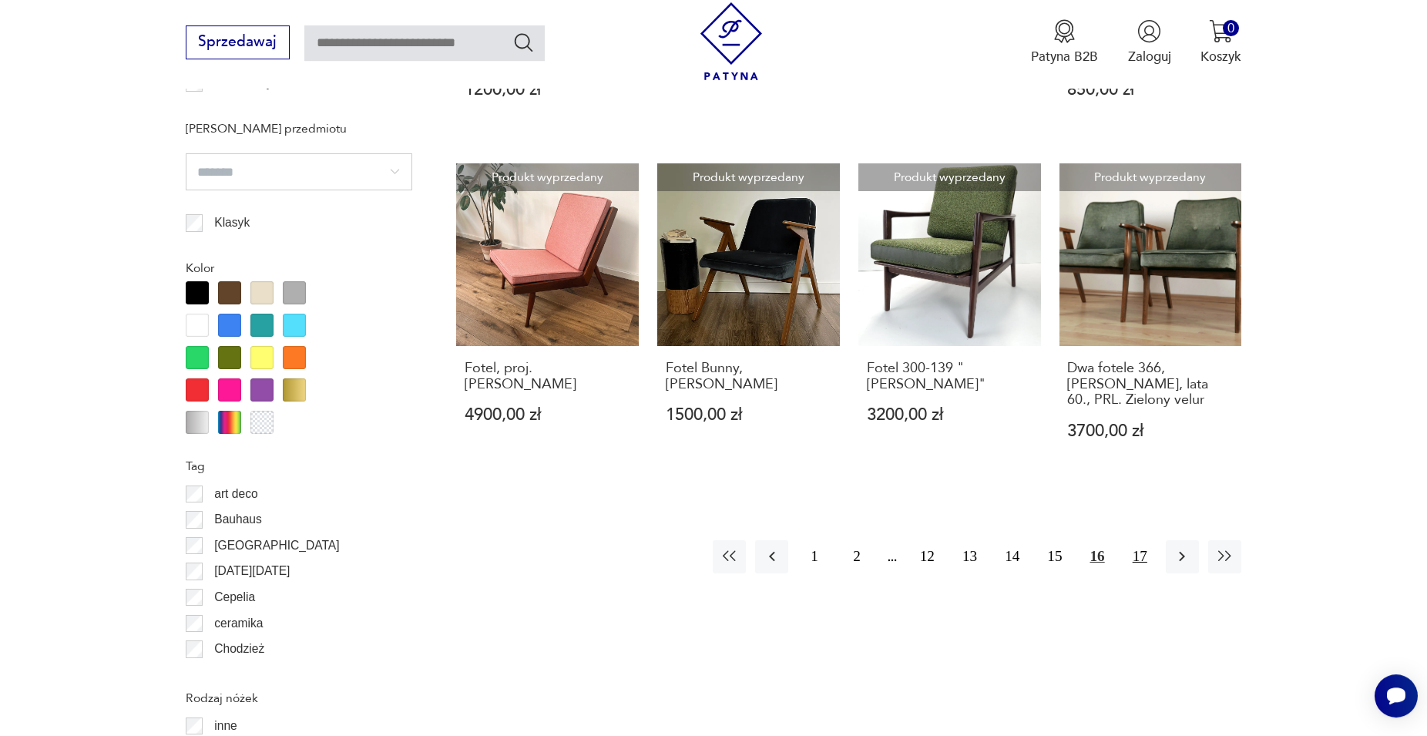
click at [1137, 573] on button "17" at bounding box center [1139, 556] width 33 height 33
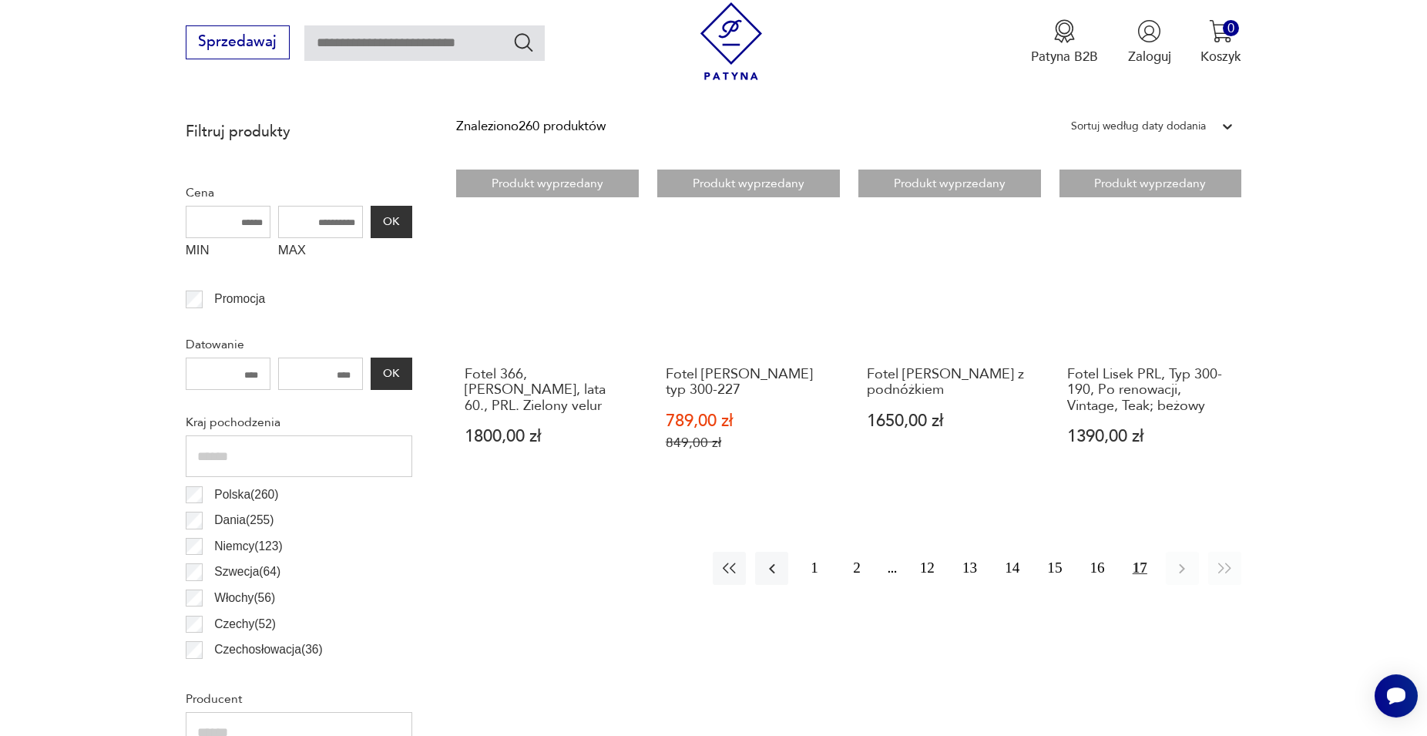
scroll to position [749, 0]
